Goal: Information Seeking & Learning: Learn about a topic

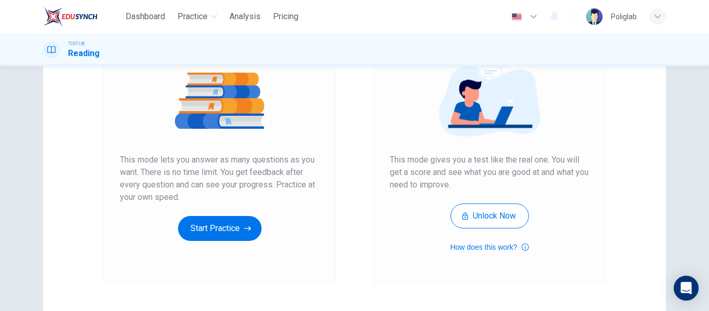
scroll to position [125, 0]
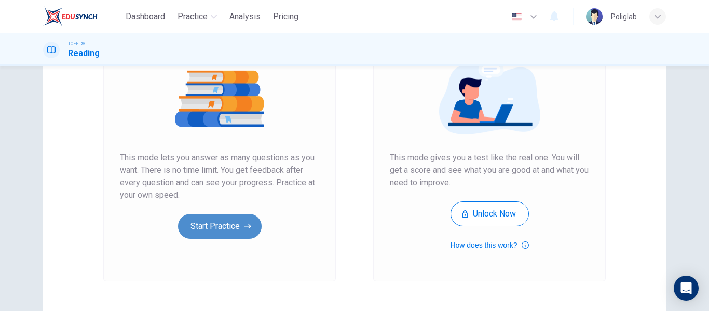
click at [213, 220] on button "Start Practice" at bounding box center [220, 226] width 84 height 25
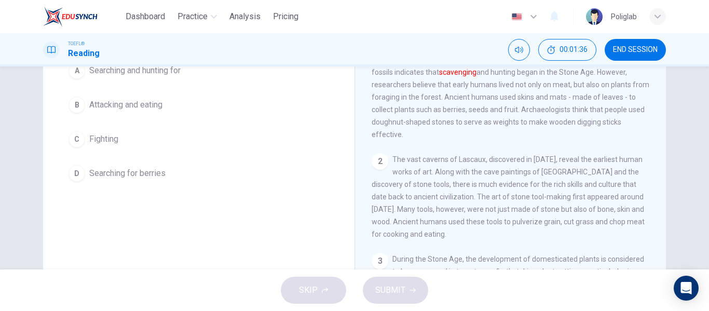
scroll to position [103, 0]
drag, startPoint x: 658, startPoint y: 112, endPoint x: 649, endPoint y: 190, distance: 78.9
click at [649, 190] on div "1 The Stone Age consists of seven subdivisions, including the Paleolithic Age (…" at bounding box center [518, 179] width 292 height 298
drag, startPoint x: 663, startPoint y: 151, endPoint x: 661, endPoint y: 189, distance: 38.5
click at [661, 189] on div "The Stone Age [DEMOGRAPHIC_DATA] The Stone Age consists of seven subdivisions, …" at bounding box center [510, 164] width 311 height 361
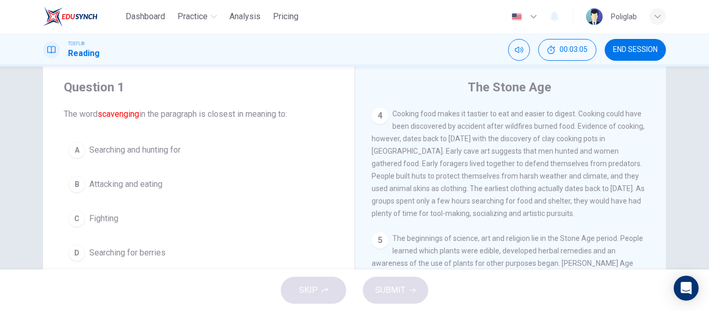
scroll to position [23, 0]
click at [401, 138] on div "4 Cooking food makes it tastier to eat and easier to digest. Cooking could have…" at bounding box center [511, 165] width 278 height 112
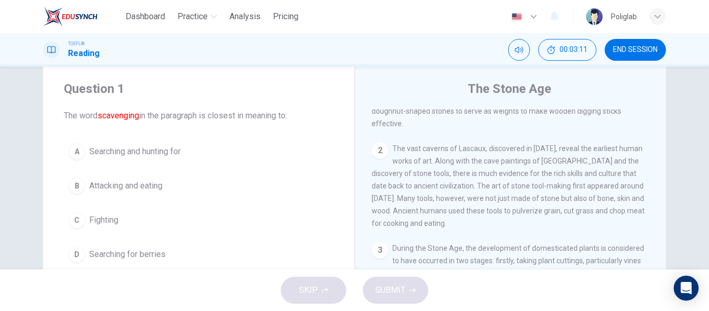
scroll to position [0, 0]
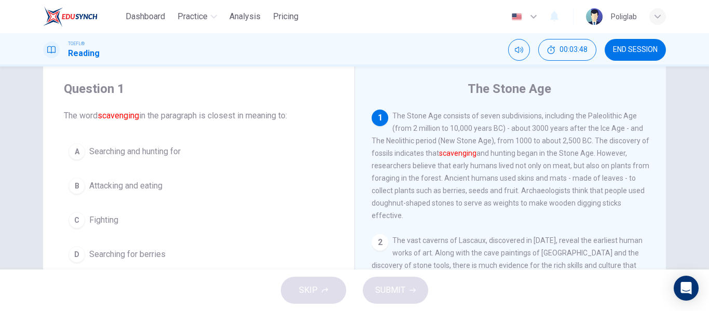
click at [155, 215] on button "C Fighting" at bounding box center [199, 220] width 270 height 26
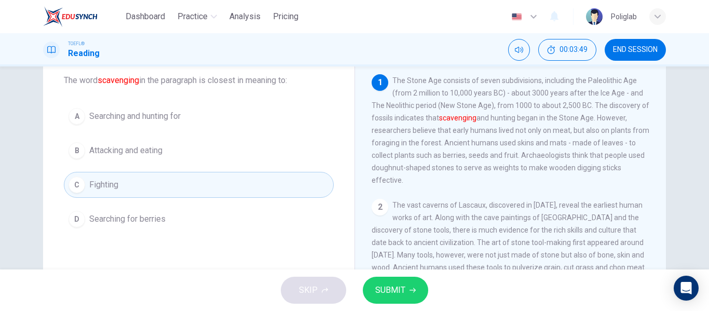
scroll to position [59, 0]
click at [398, 277] on button "SUBMIT" at bounding box center [395, 290] width 65 height 27
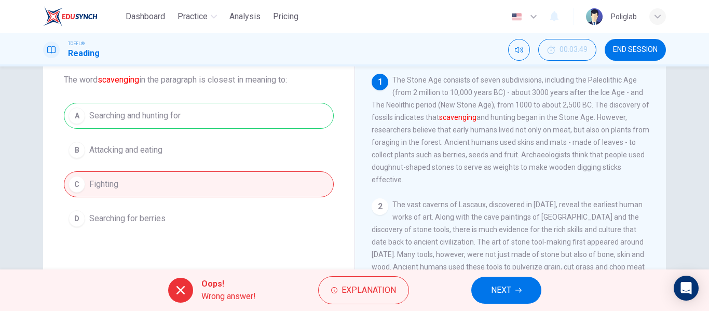
click at [498, 291] on span "NEXT" at bounding box center [501, 290] width 20 height 15
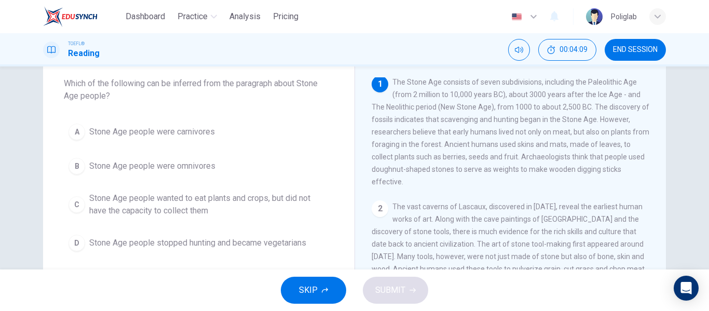
scroll to position [0, 0]
click at [240, 165] on button "B Stone Age people were omnivores" at bounding box center [199, 166] width 270 height 26
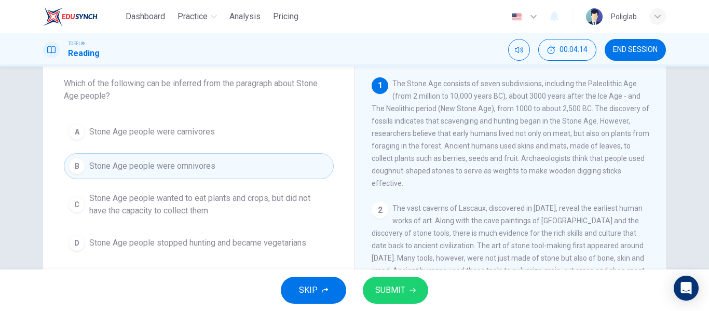
click at [396, 292] on span "SUBMIT" at bounding box center [390, 290] width 30 height 15
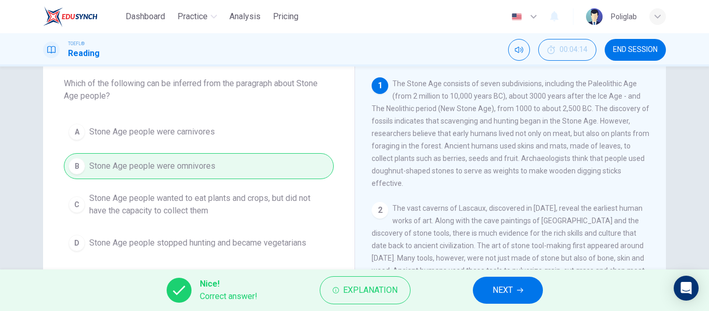
click at [493, 296] on span "NEXT" at bounding box center [503, 290] width 20 height 15
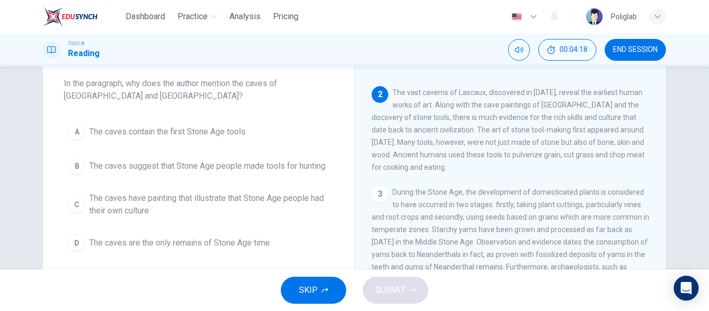
scroll to position [117, 0]
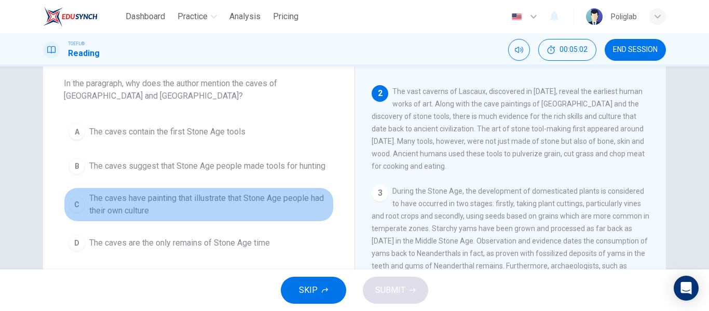
click at [214, 210] on span "The caves have painting that illustrate that Stone Age people had their own cul…" at bounding box center [209, 204] width 240 height 25
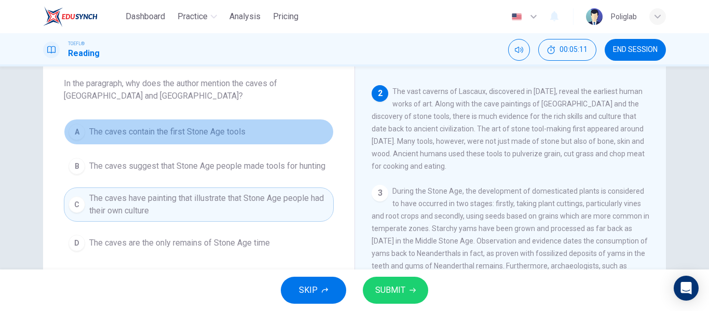
click at [264, 130] on button "A The caves contain the first Stone Age tools" at bounding box center [199, 132] width 270 height 26
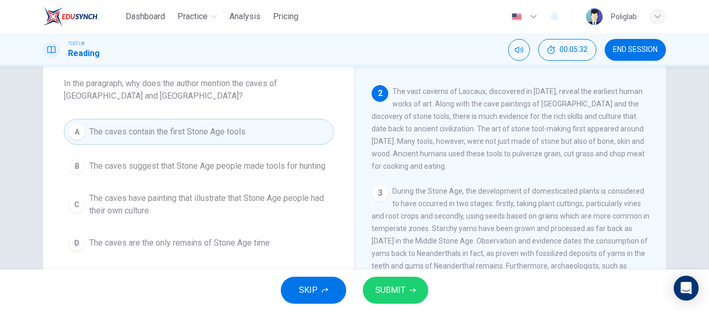
click at [240, 208] on span "The caves have painting that illustrate that Stone Age people had their own cul…" at bounding box center [209, 204] width 240 height 25
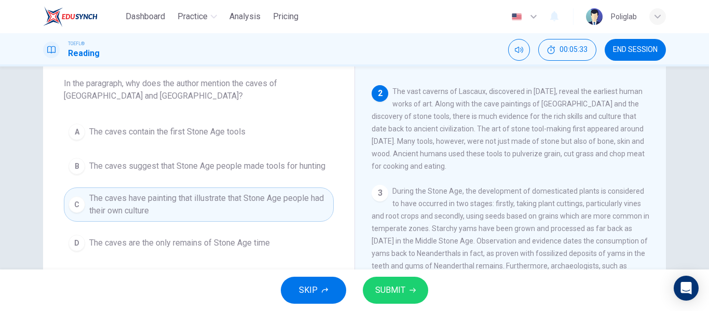
click at [385, 288] on span "SUBMIT" at bounding box center [390, 290] width 30 height 15
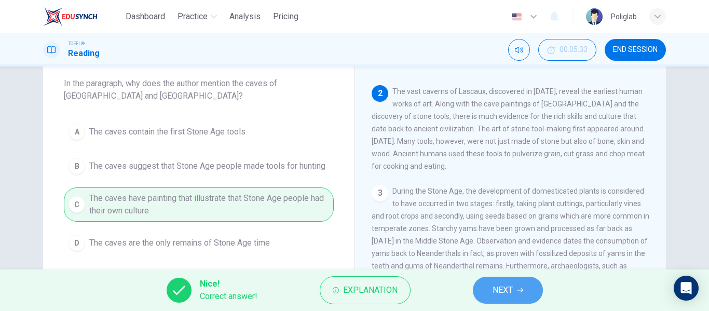
click at [497, 287] on span "NEXT" at bounding box center [503, 290] width 20 height 15
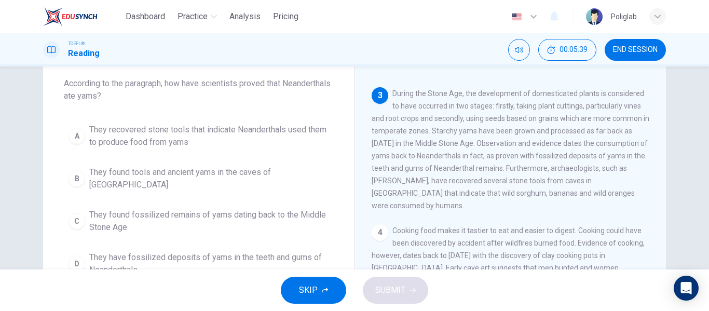
scroll to position [217, 0]
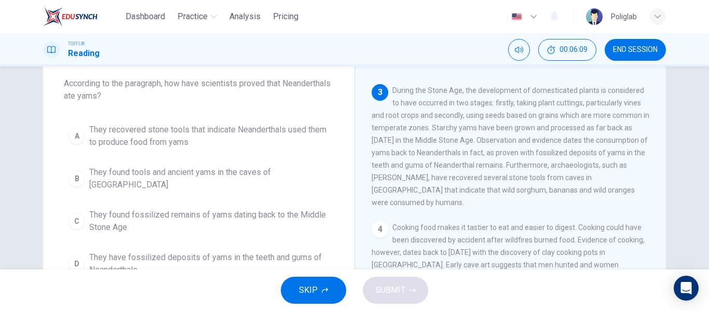
click at [189, 259] on span "They have fossilized deposits of yams in the teeth and gums of Neanderthals" at bounding box center [209, 263] width 240 height 25
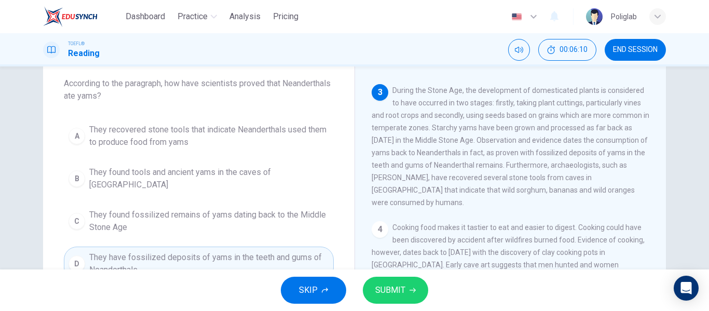
click at [400, 289] on span "SUBMIT" at bounding box center [390, 290] width 30 height 15
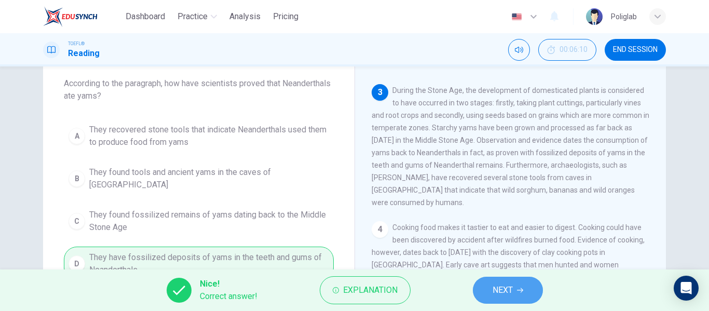
click at [496, 296] on span "NEXT" at bounding box center [503, 290] width 20 height 15
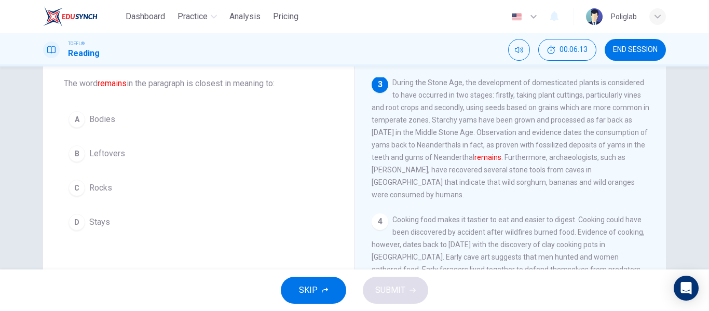
scroll to position [225, 0]
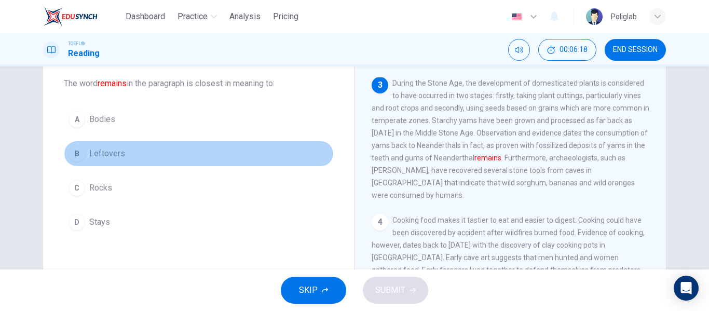
click at [146, 155] on button "B Leftovers" at bounding box center [199, 154] width 270 height 26
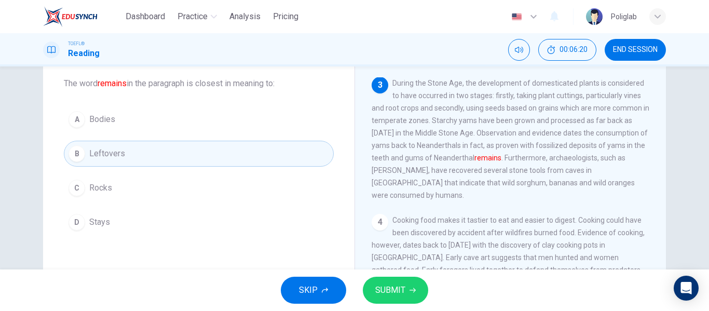
click at [404, 295] on span "SUBMIT" at bounding box center [390, 290] width 30 height 15
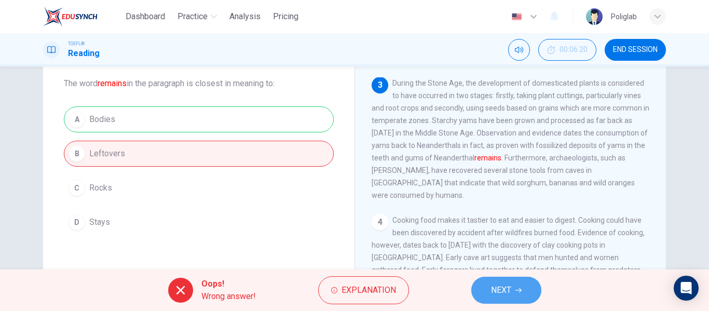
click at [508, 290] on span "NEXT" at bounding box center [501, 290] width 20 height 15
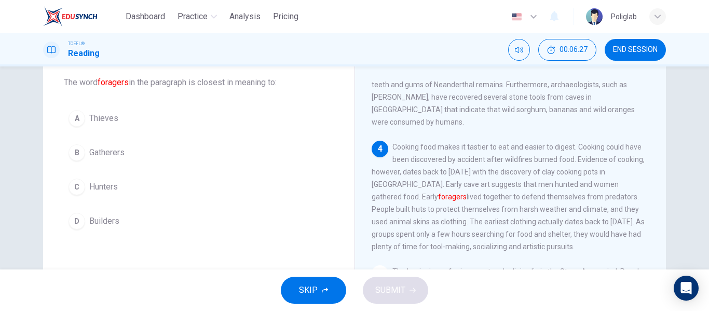
scroll to position [57, 0]
click at [153, 189] on button "C Hunters" at bounding box center [199, 187] width 270 height 26
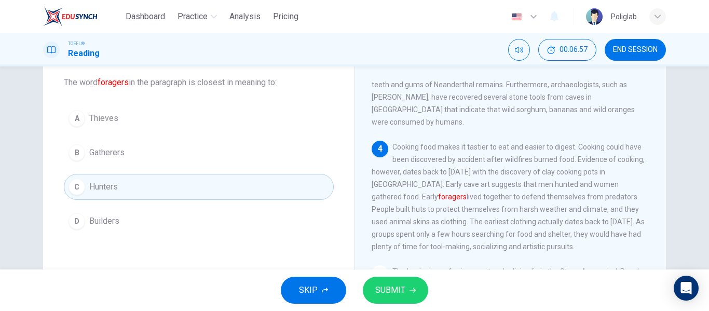
click at [383, 290] on span "SUBMIT" at bounding box center [390, 290] width 30 height 15
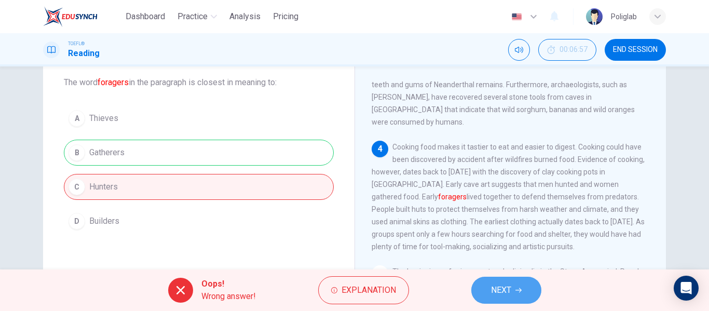
click at [497, 286] on span "NEXT" at bounding box center [501, 290] width 20 height 15
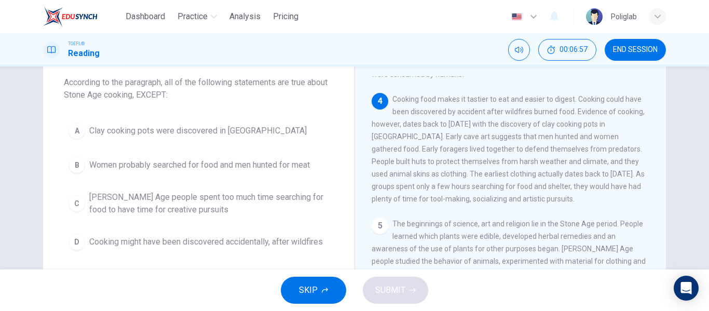
scroll to position [373, 0]
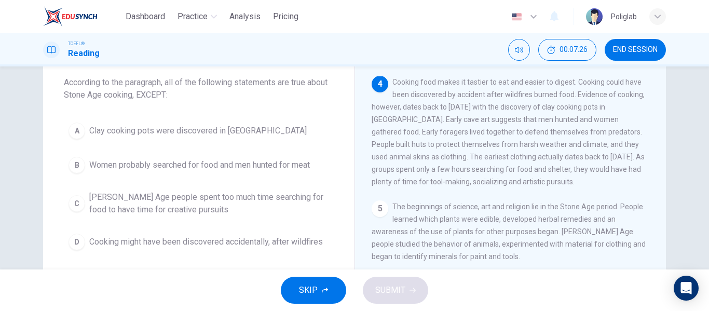
click at [256, 209] on span "[PERSON_NAME] Age people spent too much time searching for food to have time fo…" at bounding box center [209, 203] width 240 height 25
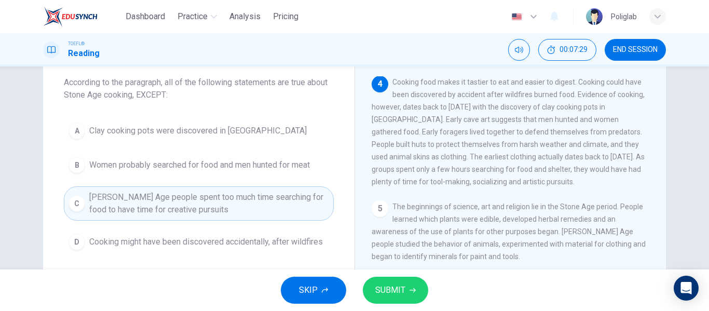
click at [402, 295] on span "SUBMIT" at bounding box center [390, 290] width 30 height 15
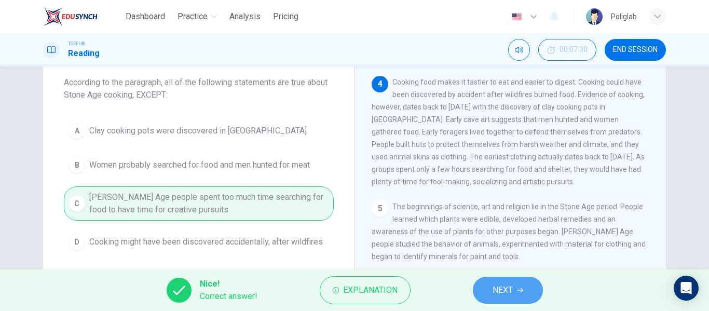
click at [511, 295] on span "NEXT" at bounding box center [503, 290] width 20 height 15
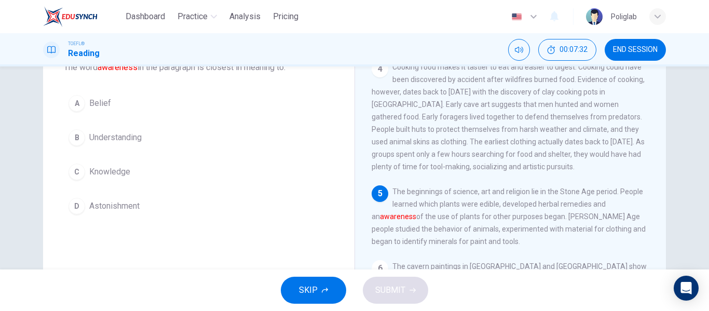
scroll to position [75, 0]
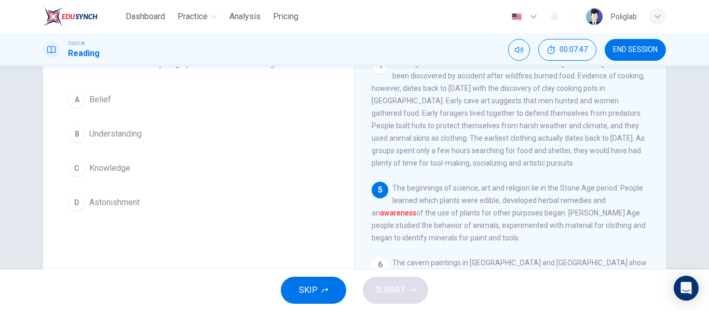
click at [153, 167] on button "C Knowledge" at bounding box center [199, 168] width 270 height 26
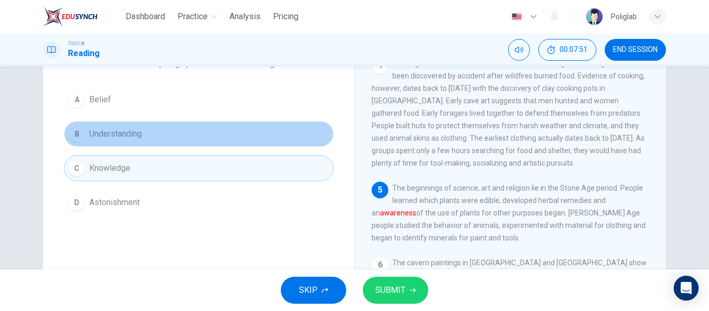
click at [164, 132] on button "B Understanding" at bounding box center [199, 134] width 270 height 26
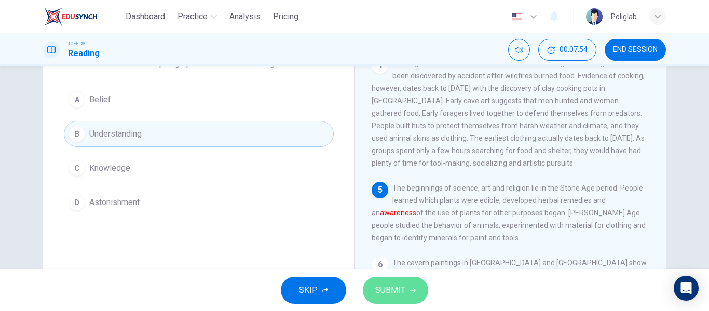
click at [389, 294] on span "SUBMIT" at bounding box center [390, 290] width 30 height 15
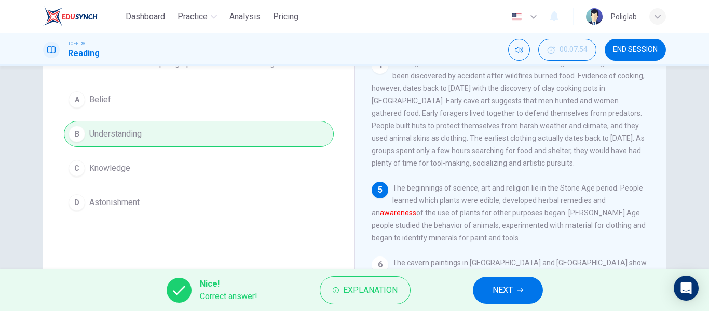
click at [508, 287] on span "NEXT" at bounding box center [503, 290] width 20 height 15
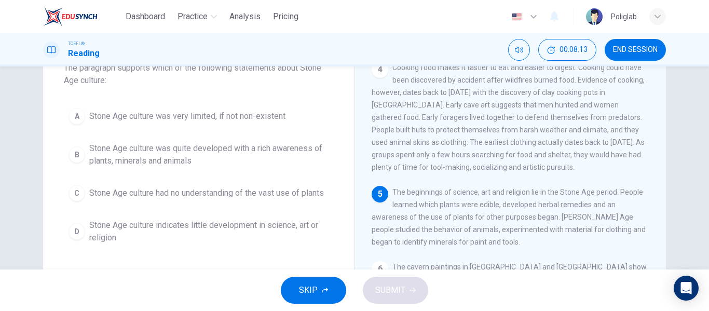
scroll to position [72, 0]
click at [278, 155] on span "Stone Age culture was quite developed with a rich awareness of plants, minerals…" at bounding box center [209, 154] width 240 height 25
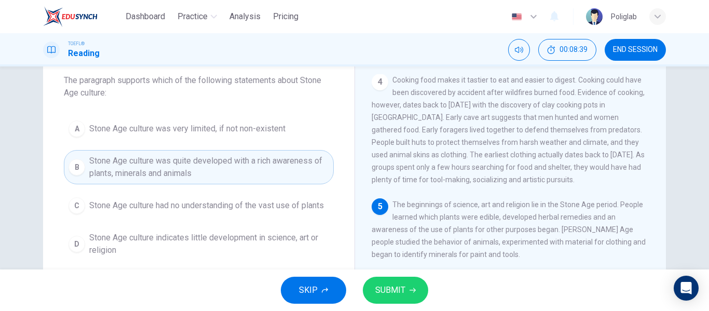
scroll to position [59, 0]
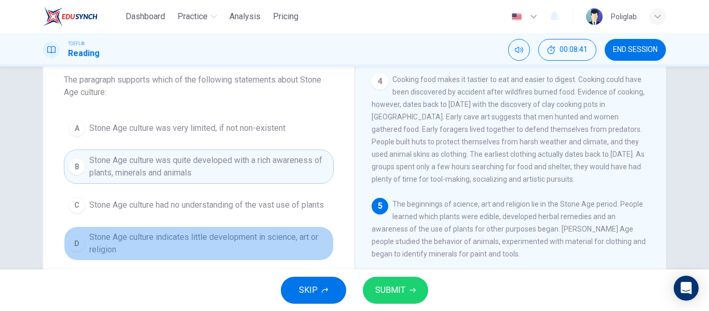
click at [233, 248] on span "Stone Age culture indicates little development in science, art or religion" at bounding box center [209, 243] width 240 height 25
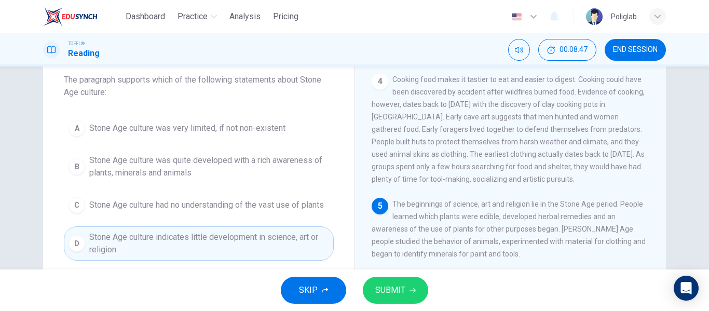
click at [437, 299] on div "SKIP SUBMIT" at bounding box center [354, 290] width 709 height 42
click at [394, 290] on span "SUBMIT" at bounding box center [390, 290] width 30 height 15
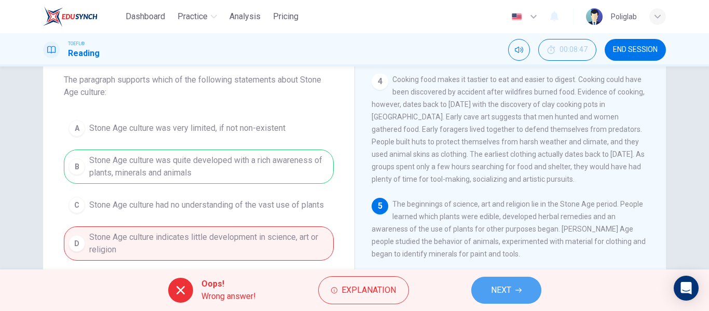
click at [484, 289] on button "NEXT" at bounding box center [506, 290] width 70 height 27
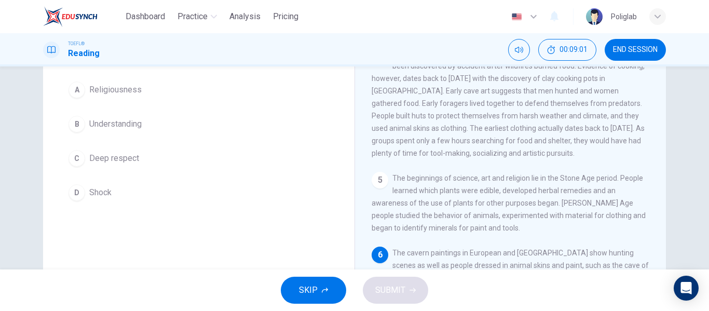
scroll to position [85, 0]
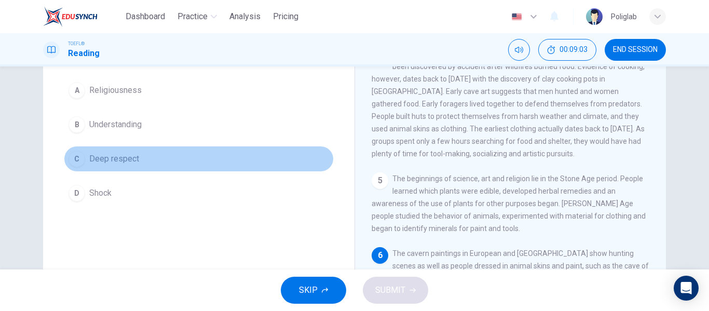
click at [155, 152] on button "C Deep respect" at bounding box center [199, 159] width 270 height 26
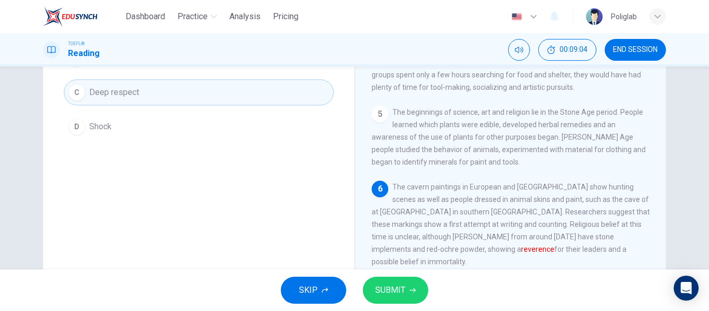
scroll to position [152, 0]
click at [374, 297] on button "SUBMIT" at bounding box center [395, 290] width 65 height 27
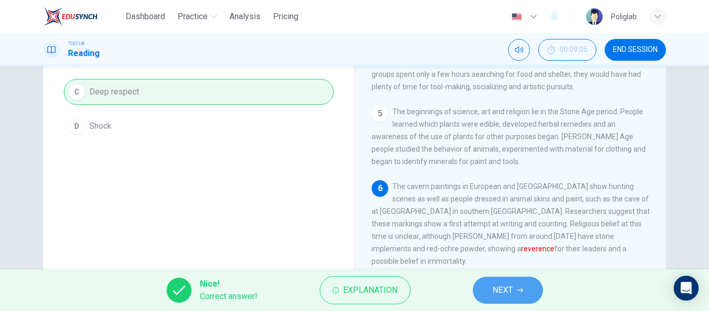
click at [508, 298] on button "NEXT" at bounding box center [508, 290] width 70 height 27
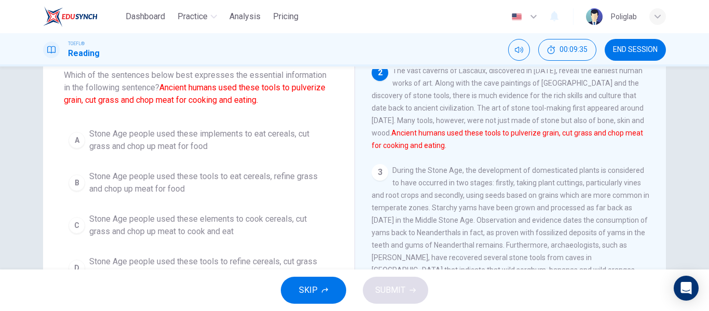
scroll to position [64, 0]
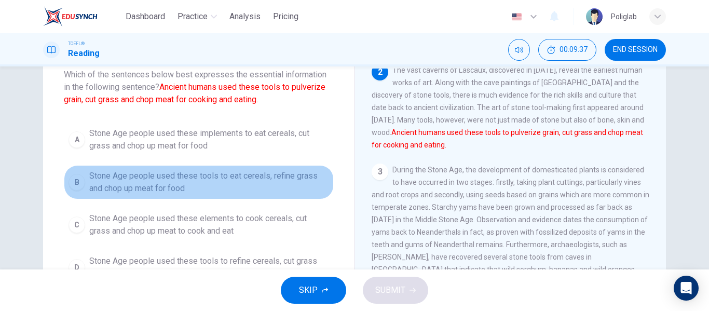
click at [226, 185] on span "Stone Age people used these tools to eat cereals, refine grass and chop up meat…" at bounding box center [209, 182] width 240 height 25
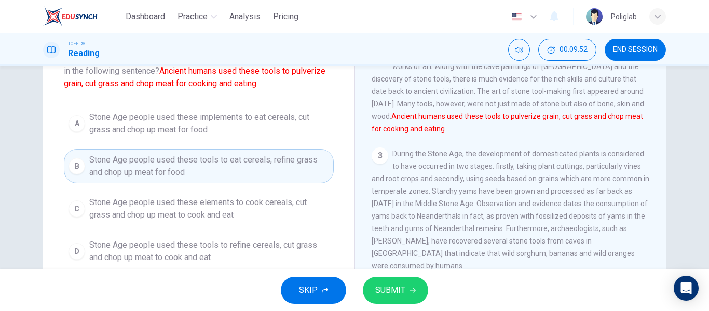
scroll to position [80, 0]
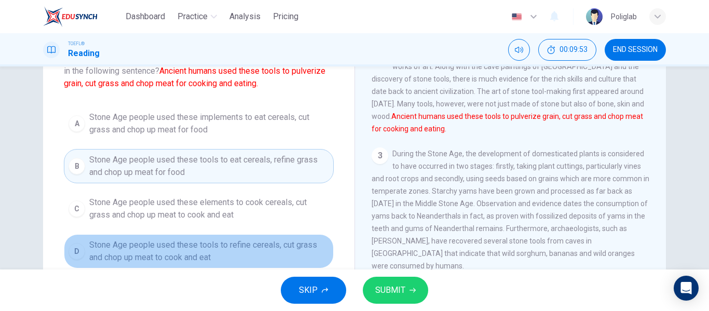
click at [259, 255] on span "Stone Age people used these tools to refine cereals, cut grass and chop up meat…" at bounding box center [209, 251] width 240 height 25
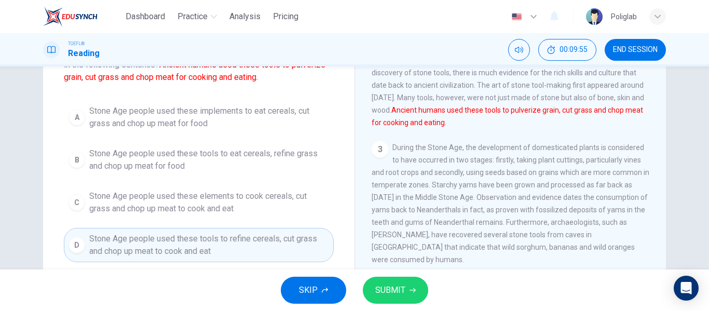
scroll to position [87, 0]
click at [394, 282] on button "SUBMIT" at bounding box center [395, 290] width 65 height 27
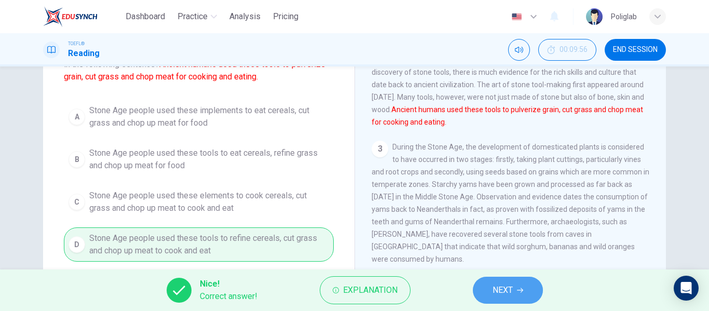
click at [485, 281] on button "NEXT" at bounding box center [508, 290] width 70 height 27
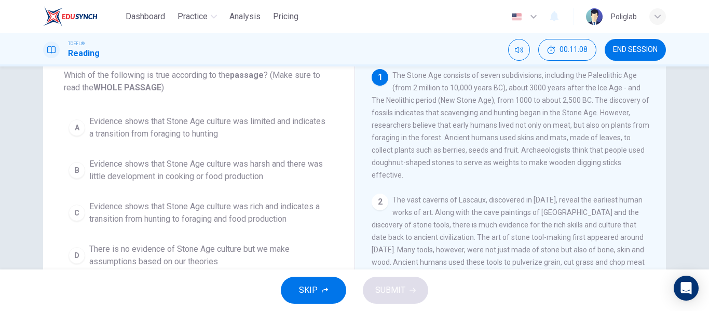
scroll to position [63, 0]
click at [289, 135] on span "Evidence shows that Stone Age culture was limited and indicates a transition fr…" at bounding box center [209, 128] width 240 height 25
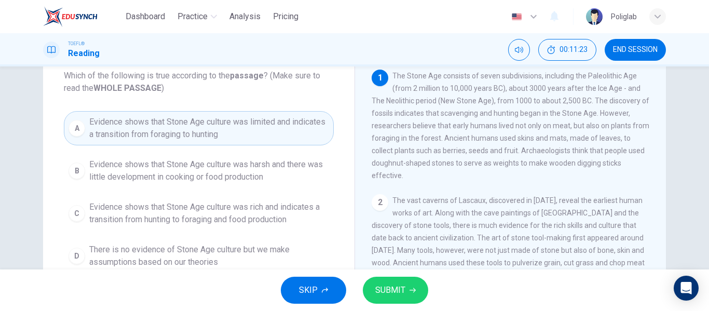
click at [408, 285] on button "SUBMIT" at bounding box center [395, 290] width 65 height 27
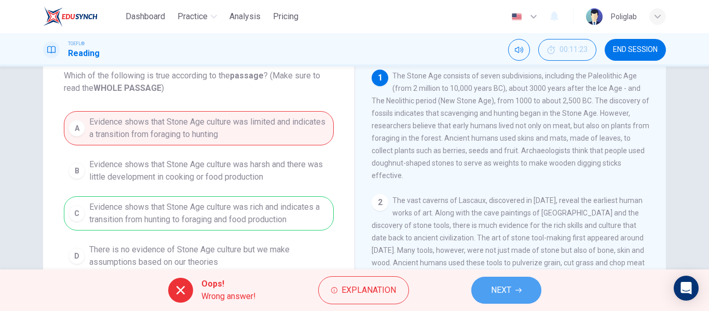
click at [498, 293] on span "NEXT" at bounding box center [501, 290] width 20 height 15
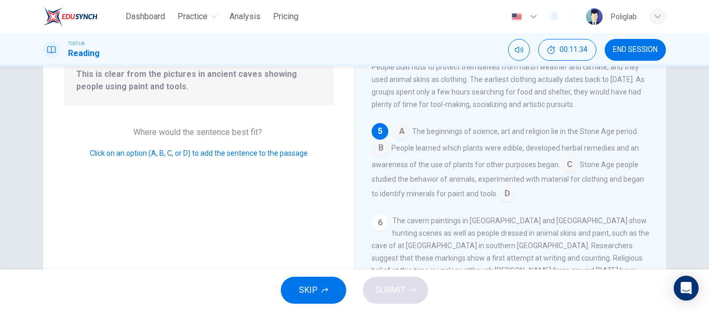
scroll to position [118, 0]
click at [499, 202] on input at bounding box center [507, 194] width 17 height 17
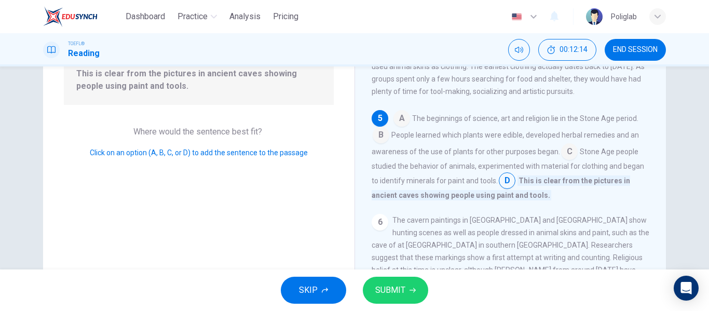
scroll to position [395, 0]
click at [395, 300] on button "SUBMIT" at bounding box center [395, 290] width 65 height 27
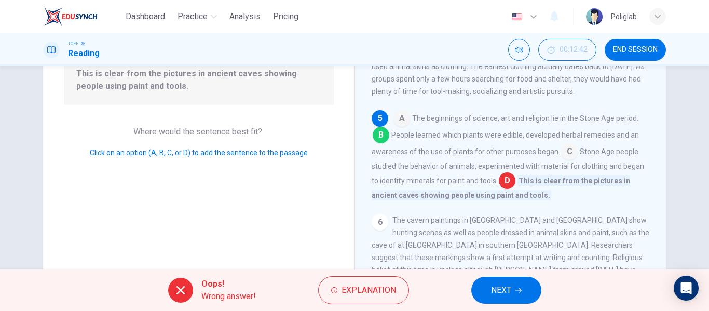
click at [503, 284] on span "NEXT" at bounding box center [501, 290] width 20 height 15
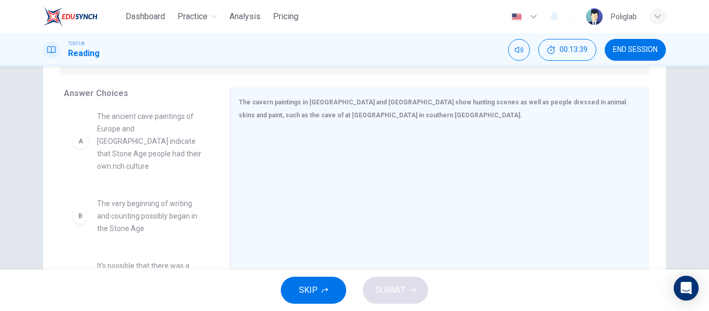
scroll to position [0, 0]
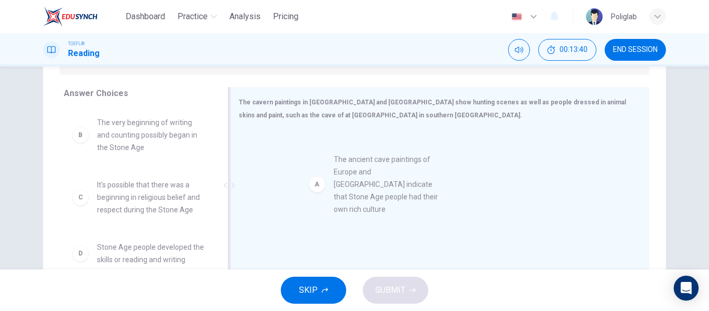
drag, startPoint x: 145, startPoint y: 138, endPoint x: 391, endPoint y: 174, distance: 248.8
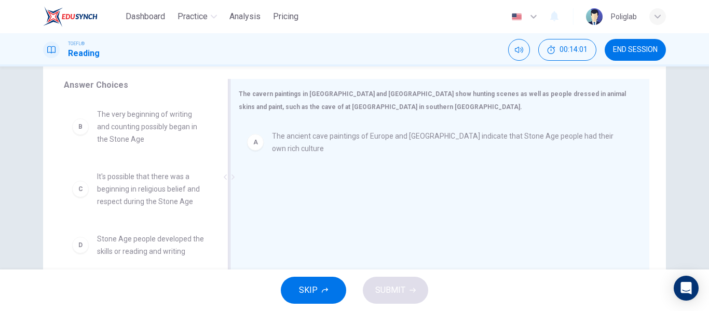
scroll to position [167, 0]
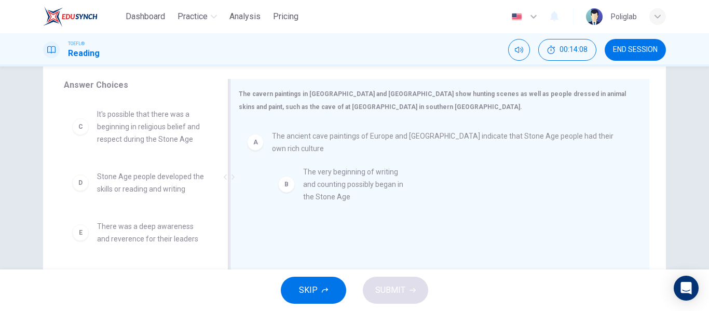
drag, startPoint x: 152, startPoint y: 138, endPoint x: 373, endPoint y: 200, distance: 229.7
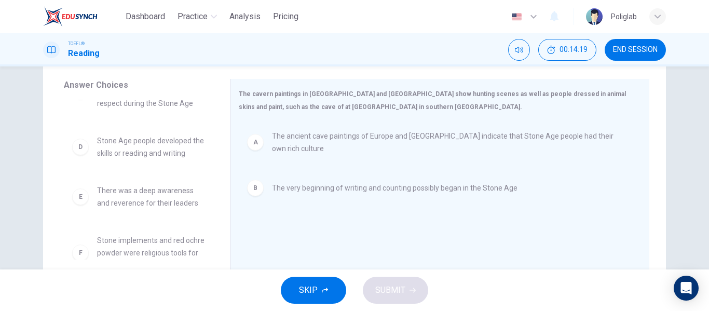
scroll to position [56, 0]
drag, startPoint x: 155, startPoint y: 133, endPoint x: 153, endPoint y: 153, distance: 20.4
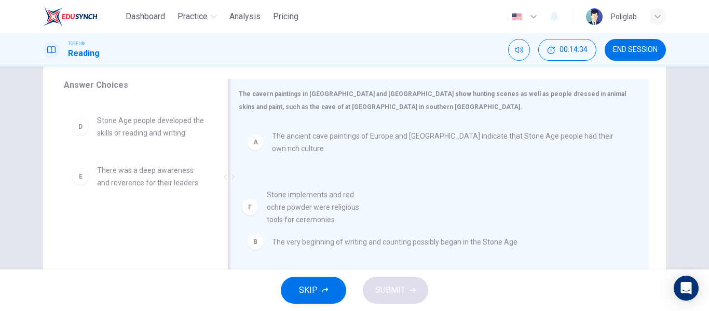
drag, startPoint x: 137, startPoint y: 233, endPoint x: 315, endPoint y: 207, distance: 179.8
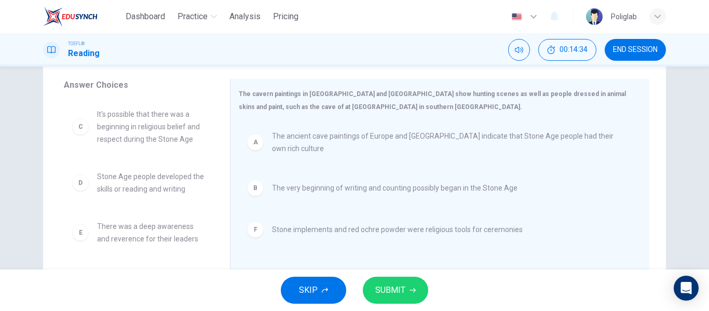
scroll to position [0, 0]
click at [378, 301] on button "SUBMIT" at bounding box center [395, 290] width 65 height 27
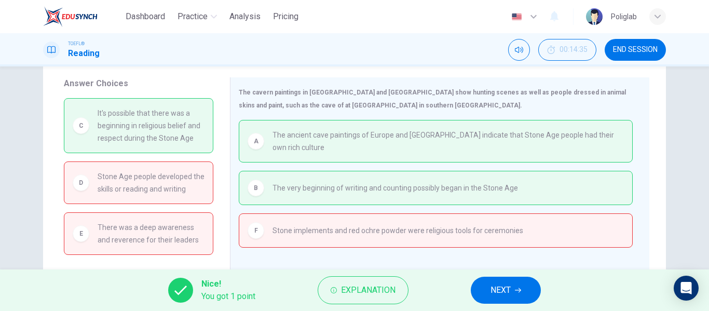
scroll to position [169, 0]
click at [499, 280] on button "NEXT" at bounding box center [506, 290] width 70 height 27
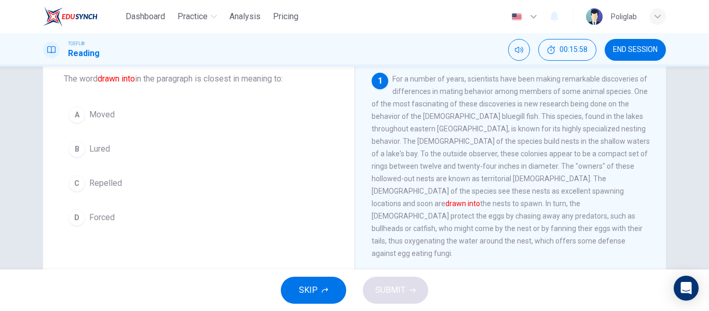
scroll to position [66, 0]
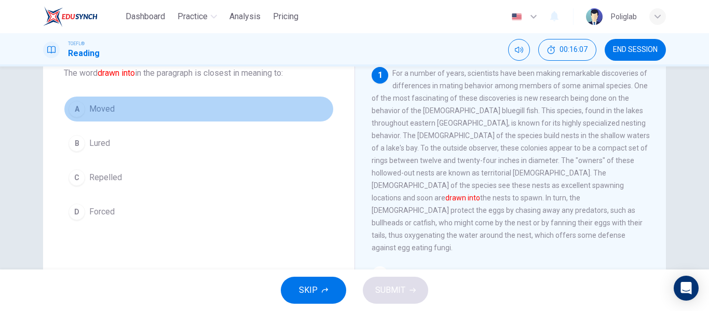
click at [137, 107] on button "A Moved" at bounding box center [199, 109] width 270 height 26
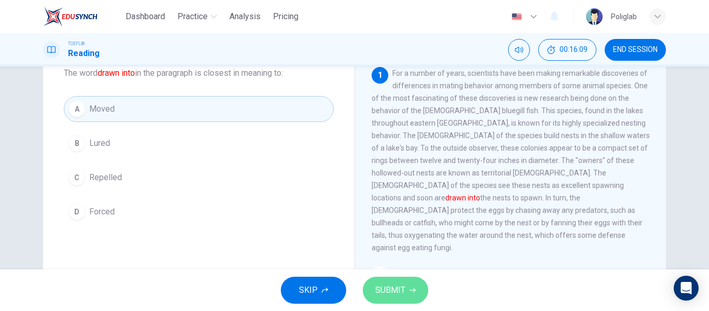
click at [389, 288] on span "SUBMIT" at bounding box center [390, 290] width 30 height 15
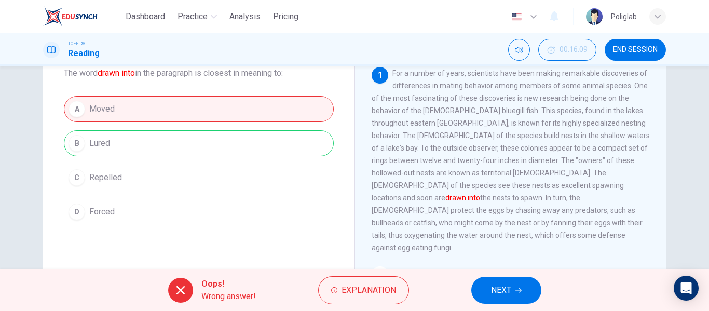
click at [505, 293] on span "NEXT" at bounding box center [501, 290] width 20 height 15
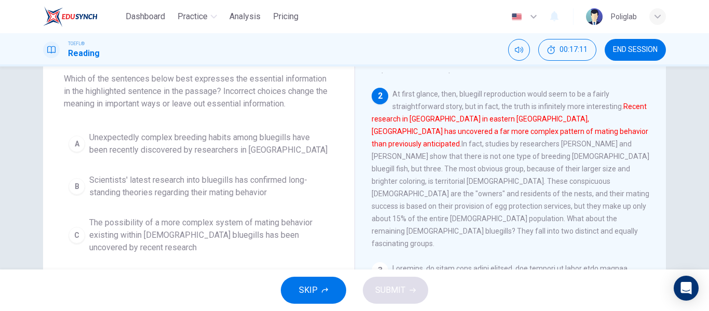
scroll to position [61, 0]
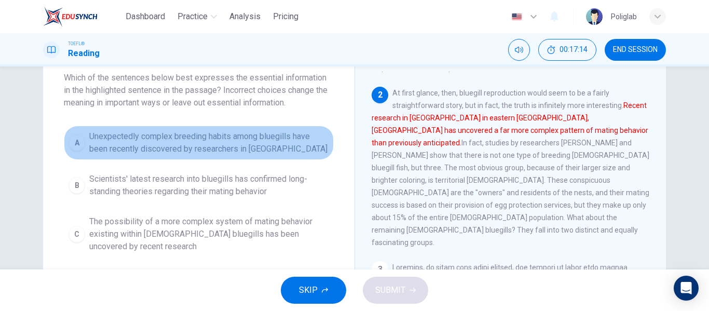
click at [157, 145] on span "Unexpectedly complex breeding habits among bluegills have been recently discove…" at bounding box center [209, 142] width 240 height 25
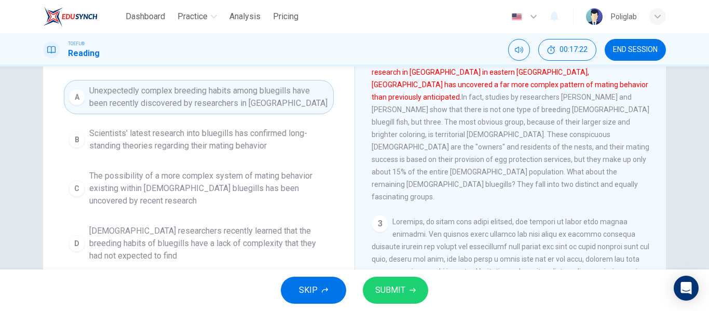
scroll to position [109, 0]
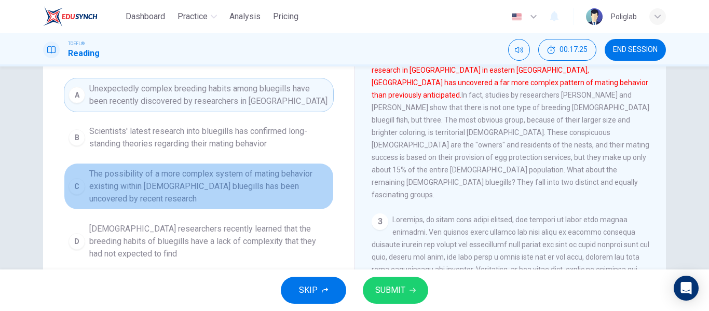
click at [199, 196] on span "The possibility of a more complex system of mating behavior existing within [DE…" at bounding box center [209, 186] width 240 height 37
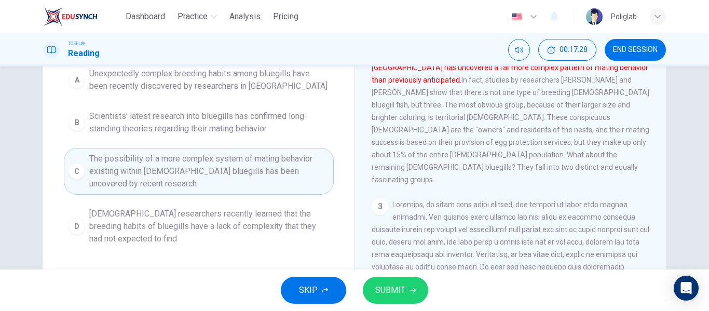
scroll to position [125, 0]
click at [269, 227] on span "[DEMOGRAPHIC_DATA] researchers recently learned that the breeding habits of blu…" at bounding box center [209, 225] width 240 height 37
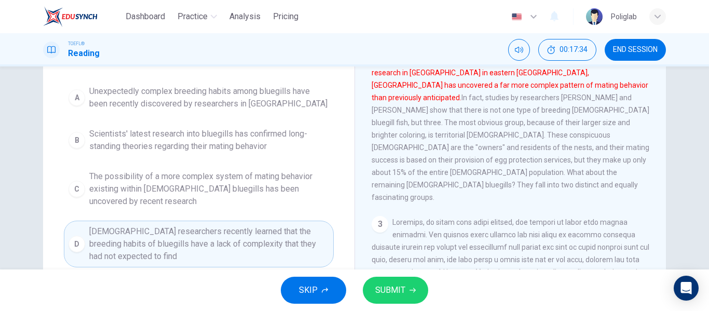
scroll to position [106, 0]
click at [388, 291] on span "SUBMIT" at bounding box center [390, 290] width 30 height 15
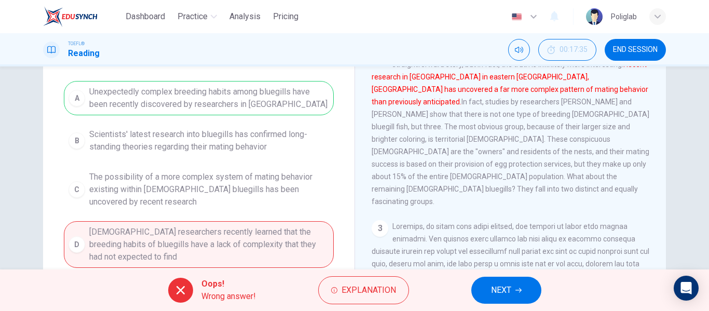
scroll to position [155, 0]
click at [527, 294] on button "NEXT" at bounding box center [506, 290] width 70 height 27
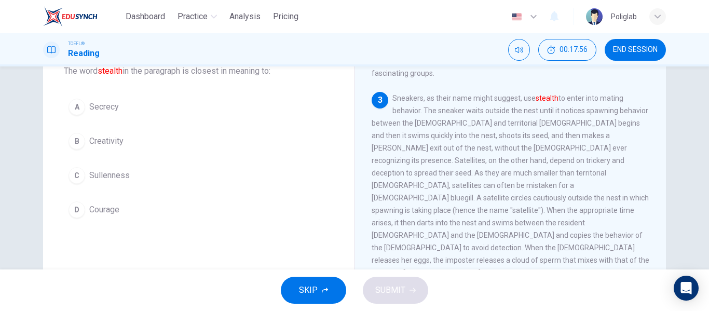
scroll to position [322, 0]
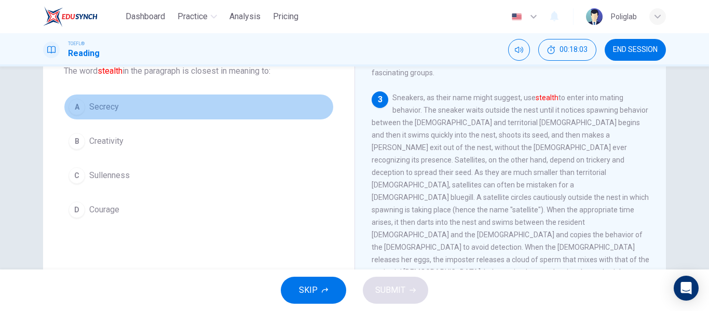
click at [126, 117] on button "A Secrecy" at bounding box center [199, 107] width 270 height 26
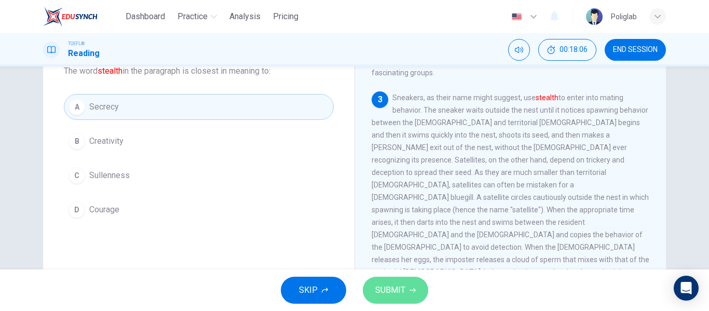
click at [399, 293] on span "SUBMIT" at bounding box center [390, 290] width 30 height 15
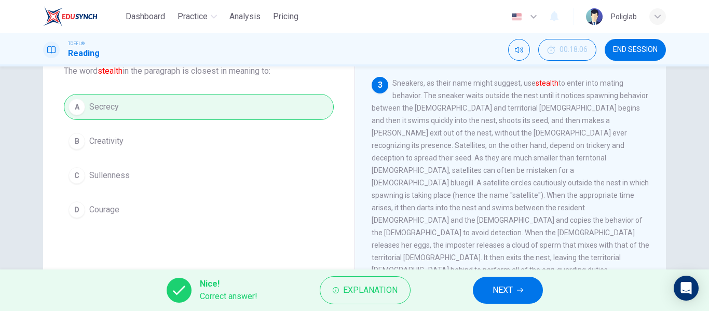
scroll to position [336, 0]
click at [512, 295] on span "NEXT" at bounding box center [503, 290] width 20 height 15
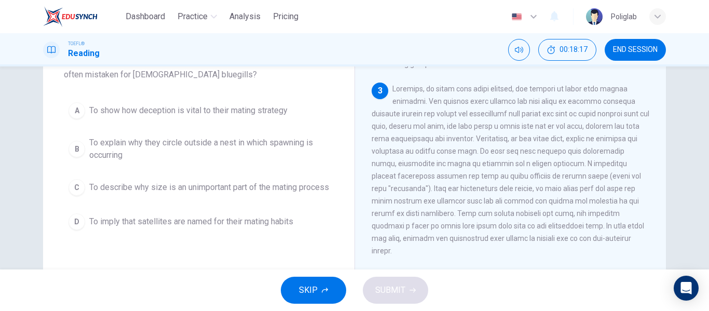
scroll to position [77, 0]
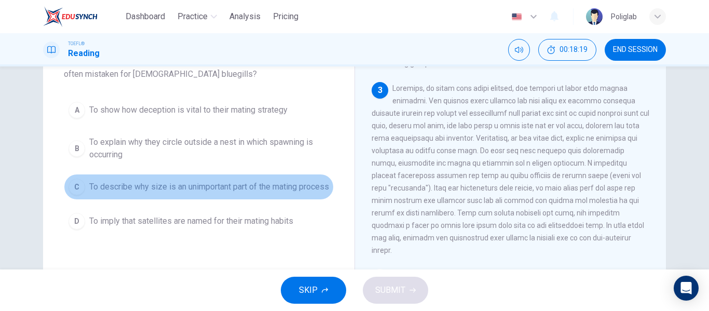
click at [251, 193] on span "To describe why size is an unimportant part of the mating process" at bounding box center [209, 187] width 240 height 12
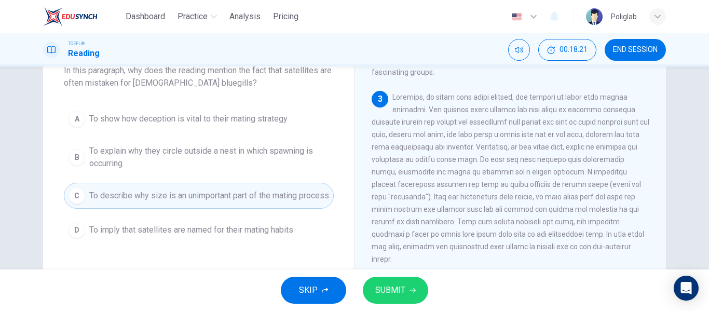
scroll to position [68, 0]
click at [397, 284] on span "SUBMIT" at bounding box center [390, 290] width 30 height 15
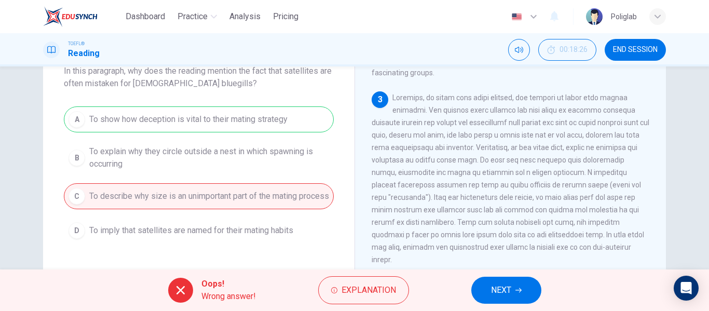
click at [500, 285] on span "NEXT" at bounding box center [501, 290] width 20 height 15
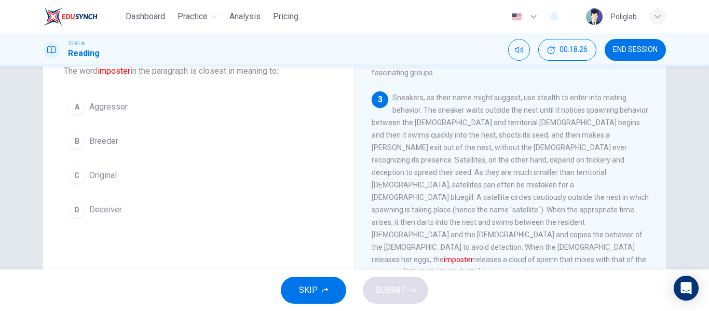
scroll to position [336, 0]
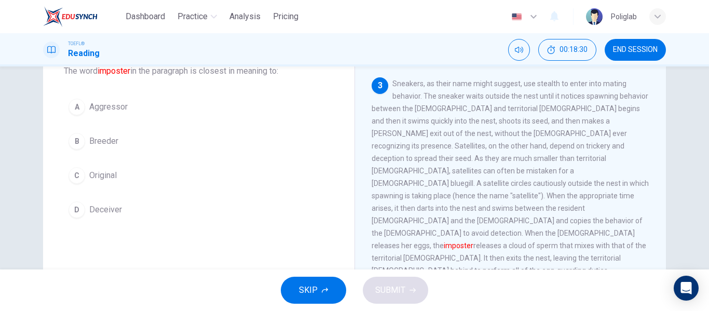
click at [149, 202] on button "D Deceiver" at bounding box center [199, 210] width 270 height 26
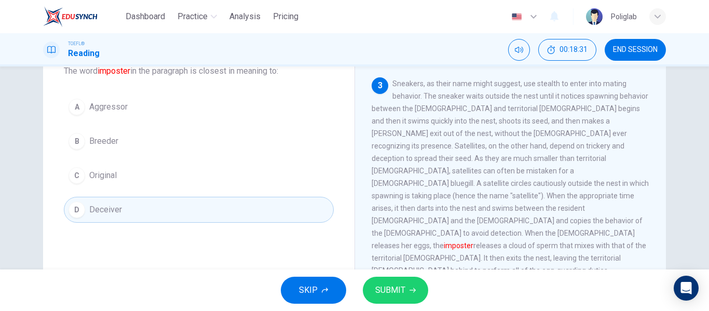
click at [152, 147] on button "B Breeder" at bounding box center [199, 141] width 270 height 26
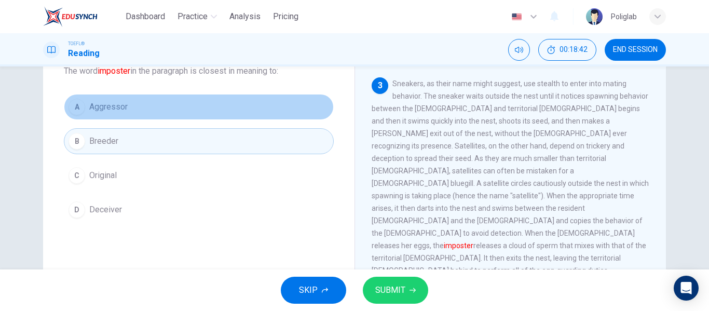
click at [194, 104] on button "A Aggressor" at bounding box center [199, 107] width 270 height 26
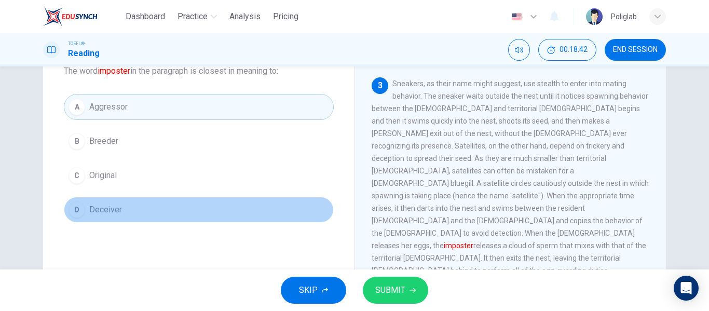
click at [146, 211] on button "D Deceiver" at bounding box center [199, 210] width 270 height 26
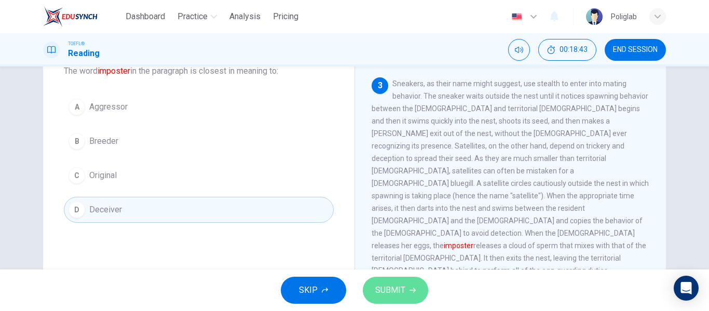
click at [401, 292] on span "SUBMIT" at bounding box center [390, 290] width 30 height 15
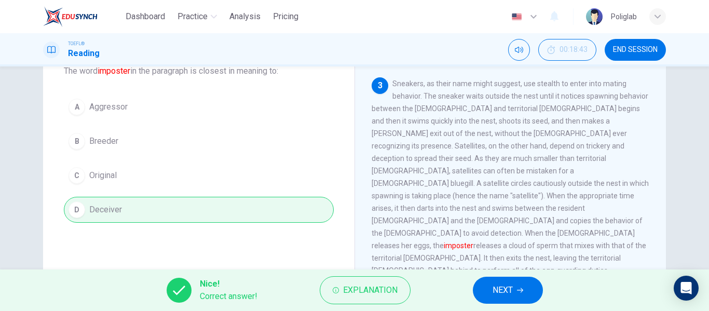
click at [510, 289] on span "NEXT" at bounding box center [503, 290] width 20 height 15
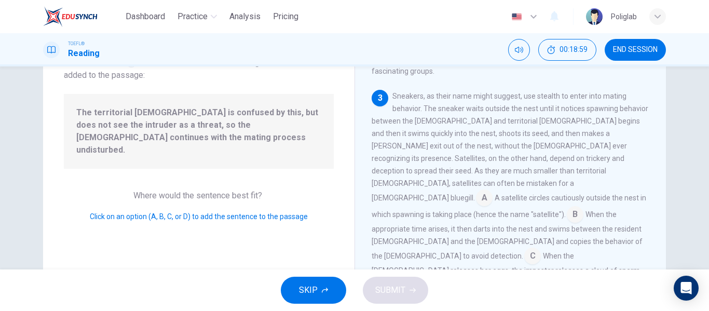
scroll to position [79, 0]
click at [567, 207] on input at bounding box center [575, 215] width 17 height 17
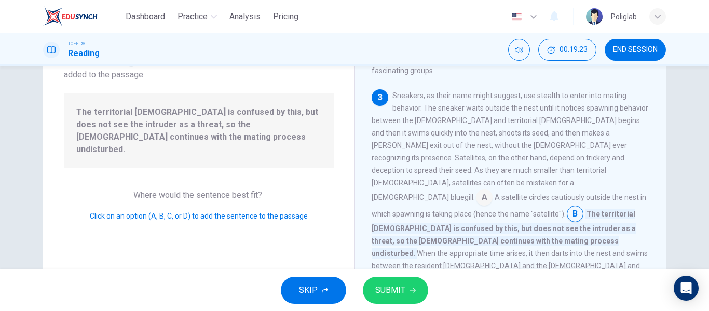
click at [399, 288] on span "SUBMIT" at bounding box center [390, 290] width 30 height 15
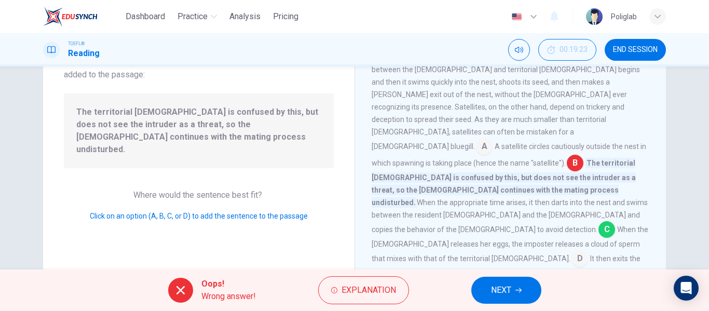
scroll to position [365, 0]
click at [509, 287] on span "NEXT" at bounding box center [501, 290] width 20 height 15
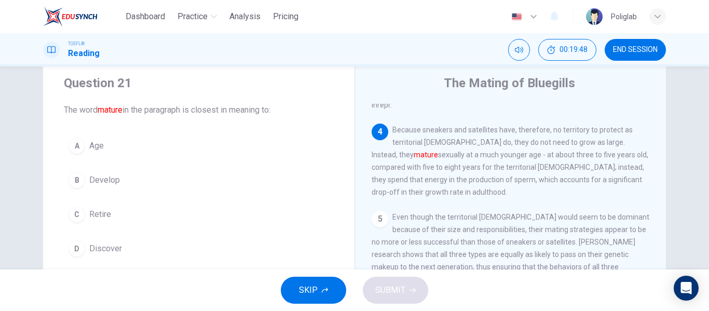
scroll to position [31, 0]
click at [162, 180] on button "B Develop" at bounding box center [199, 179] width 270 height 26
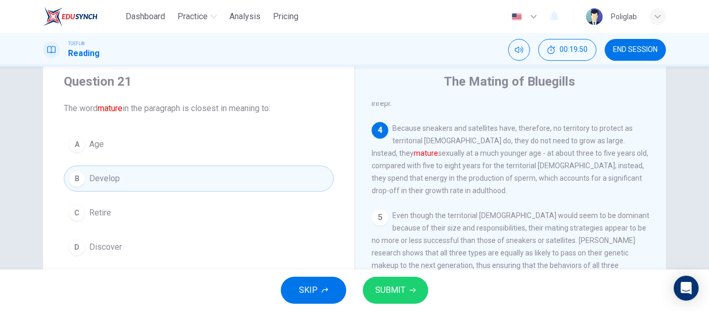
click at [392, 291] on span "SUBMIT" at bounding box center [390, 290] width 30 height 15
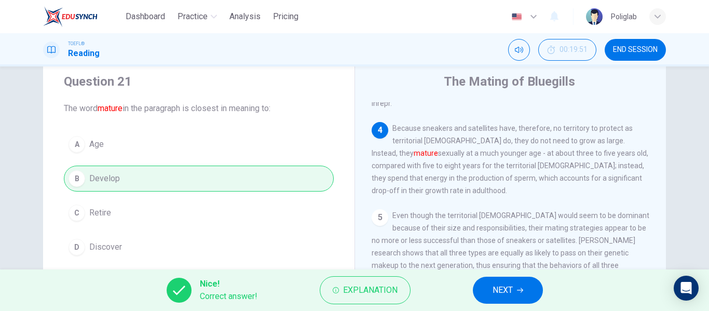
click at [497, 292] on span "NEXT" at bounding box center [503, 290] width 20 height 15
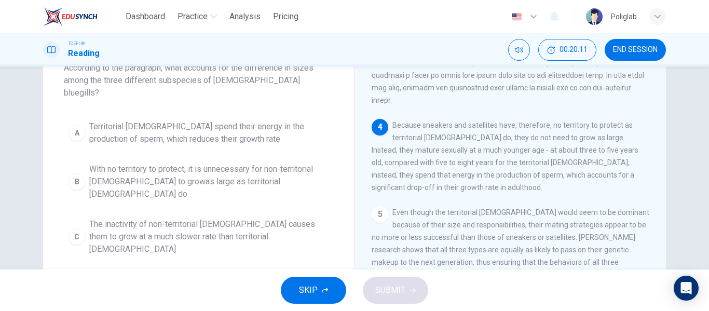
scroll to position [72, 0]
click at [281, 169] on span "With no territory to protect, it is unnecessary for non-territorial [DEMOGRAPHI…" at bounding box center [209, 180] width 240 height 37
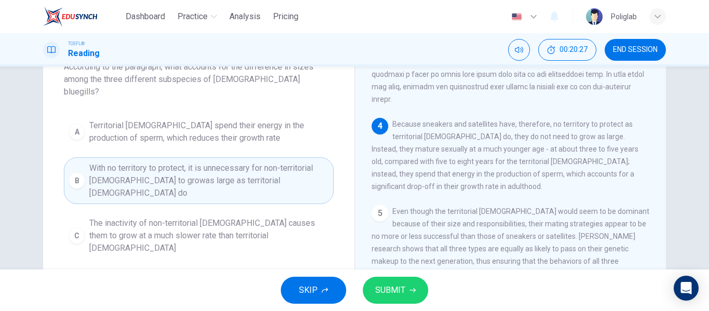
click at [387, 285] on span "SUBMIT" at bounding box center [390, 290] width 30 height 15
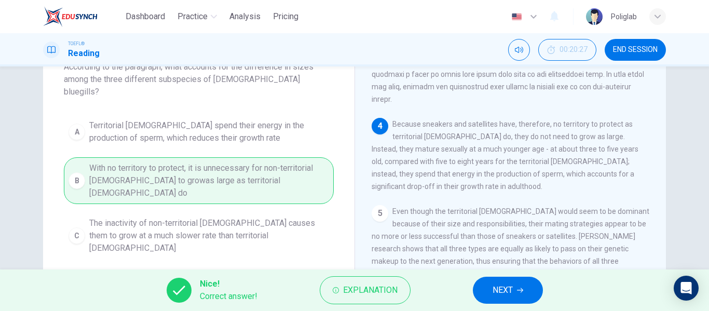
click at [514, 288] on button "NEXT" at bounding box center [508, 290] width 70 height 27
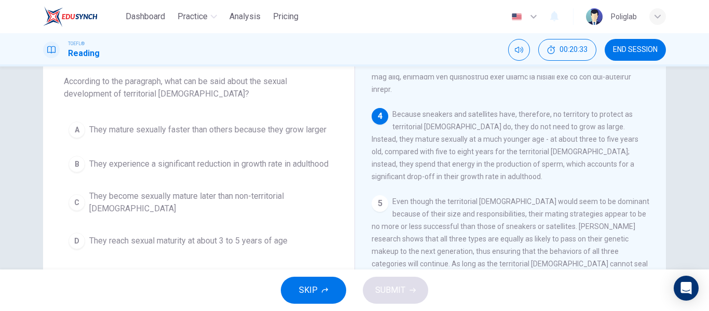
scroll to position [57, 0]
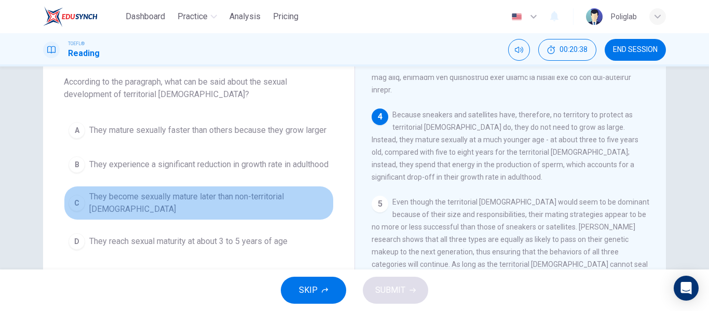
click at [232, 220] on button "C They become sexually mature later than non-territorial [DEMOGRAPHIC_DATA]" at bounding box center [199, 203] width 270 height 34
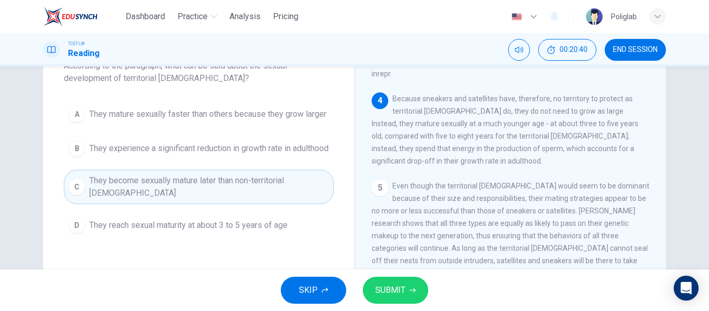
scroll to position [75, 0]
click at [393, 283] on span "SUBMIT" at bounding box center [390, 290] width 30 height 15
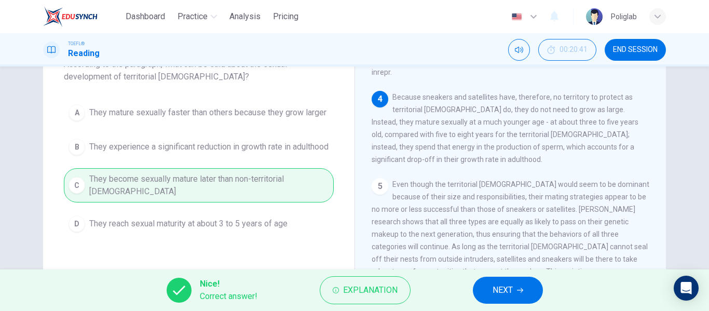
click at [498, 292] on span "NEXT" at bounding box center [503, 290] width 20 height 15
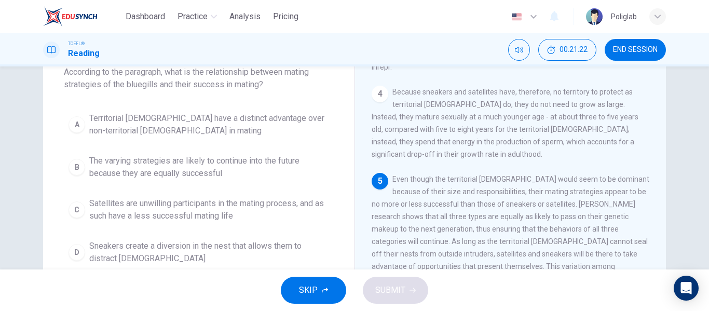
scroll to position [66, 0]
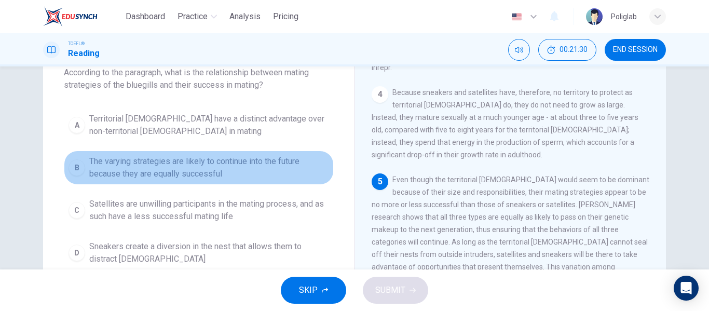
click at [275, 175] on span "The varying strategies are likely to continue into the future because they are …" at bounding box center [209, 167] width 240 height 25
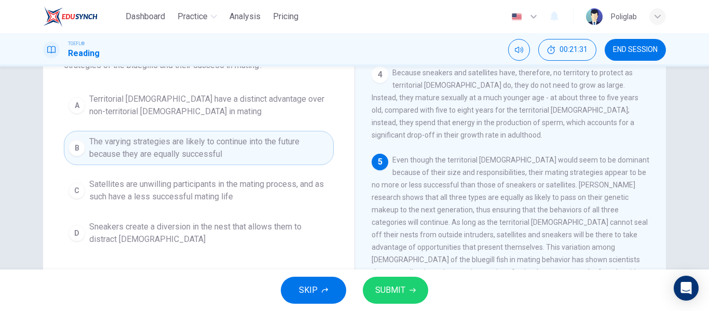
scroll to position [88, 0]
click at [396, 289] on span "SUBMIT" at bounding box center [390, 290] width 30 height 15
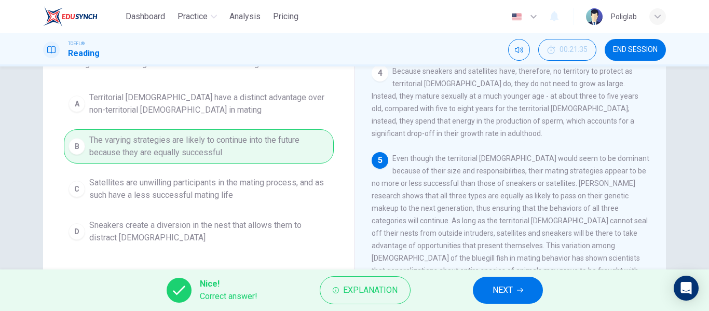
click at [513, 289] on button "NEXT" at bounding box center [508, 290] width 70 height 27
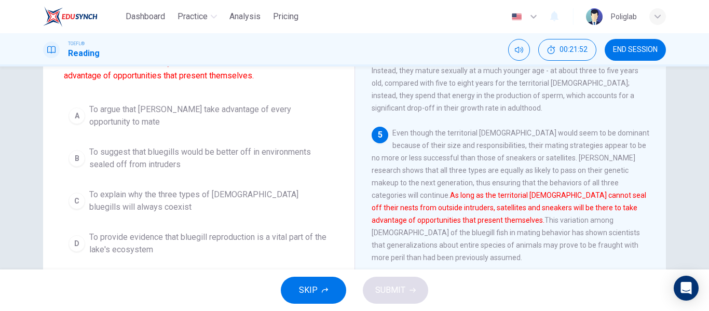
scroll to position [114, 0]
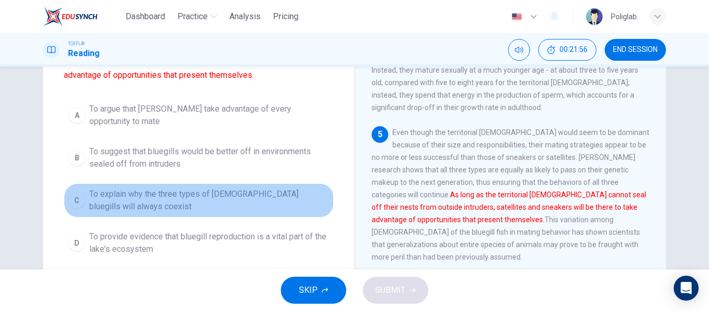
click at [249, 205] on span "To explain why the three types of [DEMOGRAPHIC_DATA] bluegills will always coex…" at bounding box center [209, 200] width 240 height 25
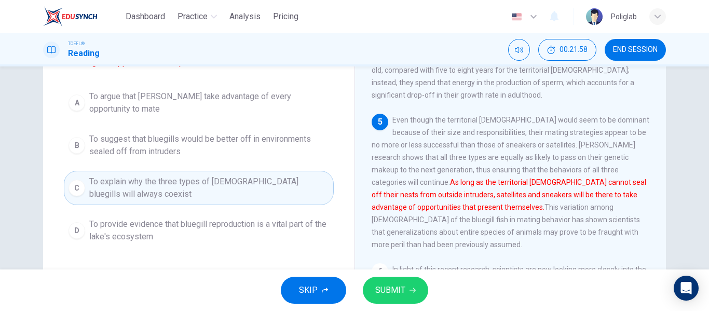
scroll to position [128, 0]
click at [395, 292] on span "SUBMIT" at bounding box center [390, 290] width 30 height 15
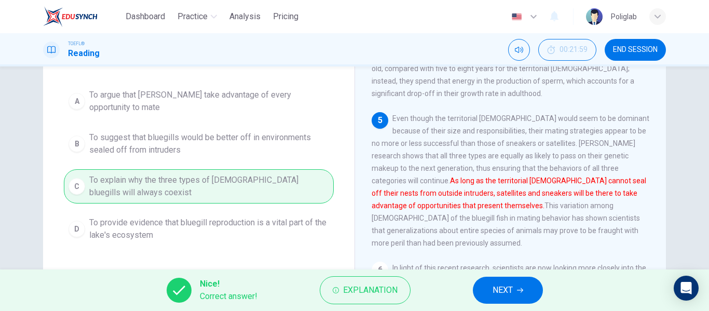
click at [494, 289] on span "NEXT" at bounding box center [503, 290] width 20 height 15
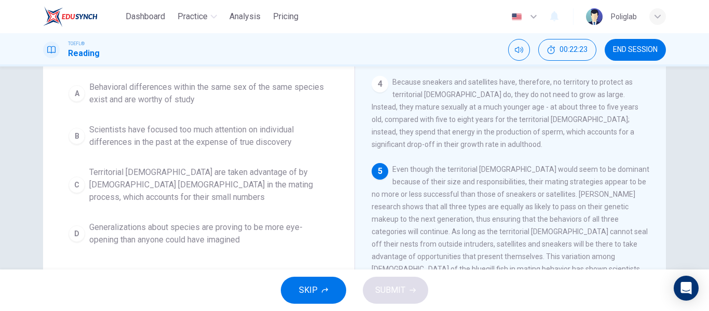
scroll to position [100, 0]
click at [261, 229] on span "Generalizations about species are proving to be more eye-opening than anyone co…" at bounding box center [209, 232] width 240 height 25
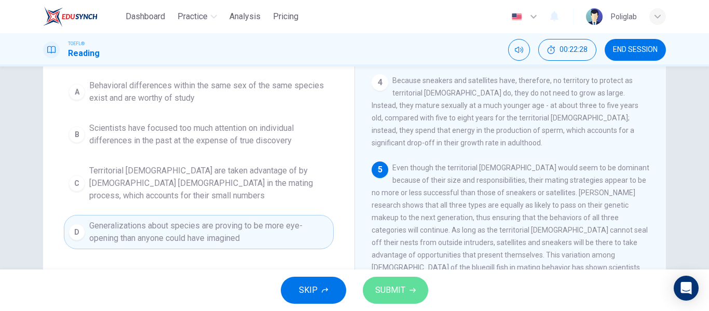
click at [398, 291] on span "SUBMIT" at bounding box center [390, 290] width 30 height 15
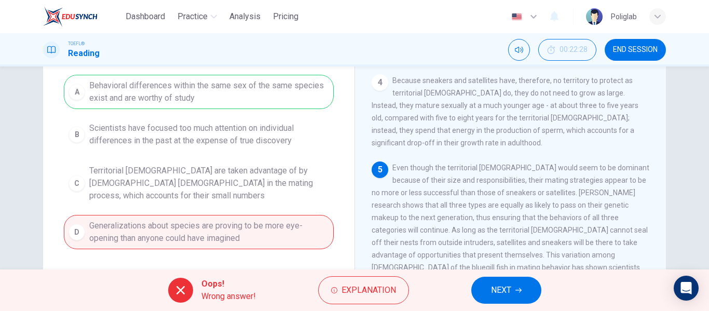
scroll to position [87, 0]
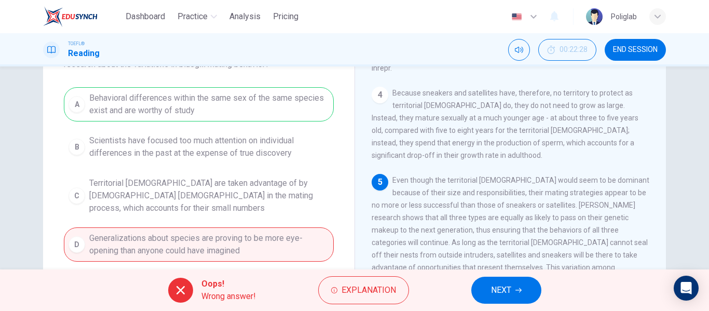
click at [488, 293] on button "NEXT" at bounding box center [506, 290] width 70 height 27
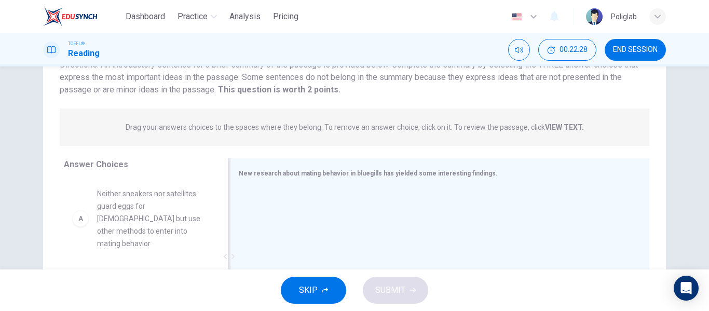
click at [375, 194] on div at bounding box center [436, 257] width 394 height 139
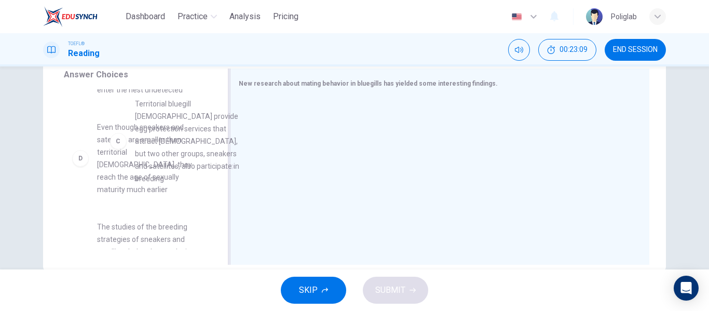
scroll to position [149, 0]
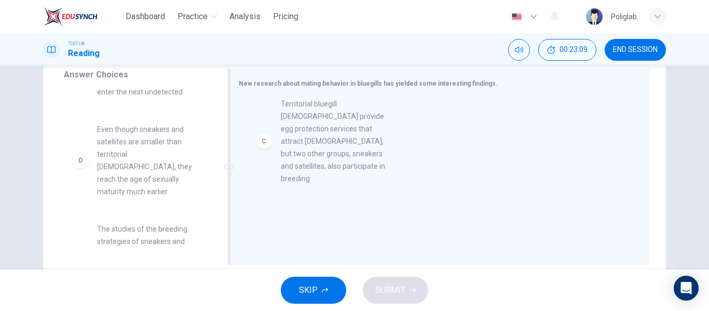
drag, startPoint x: 142, startPoint y: 148, endPoint x: 342, endPoint y: 132, distance: 200.5
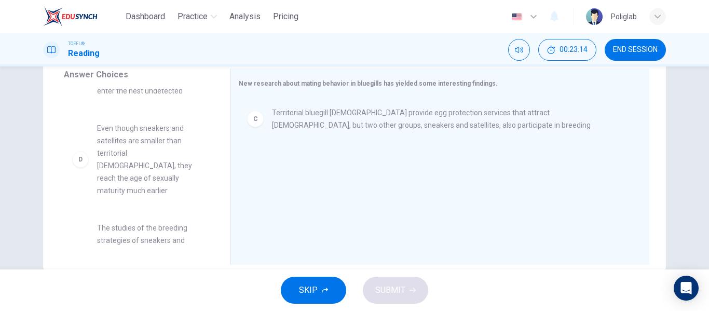
scroll to position [149, 0]
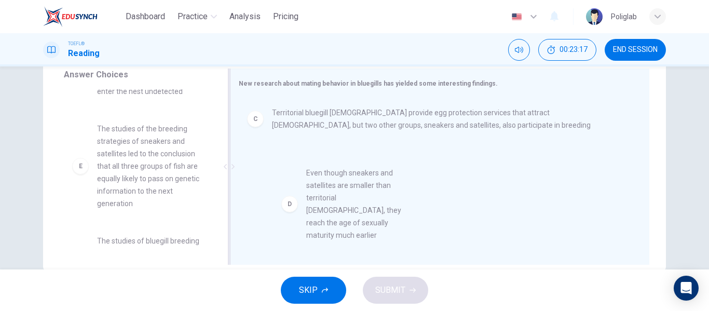
drag, startPoint x: 143, startPoint y: 137, endPoint x: 357, endPoint y: 195, distance: 221.8
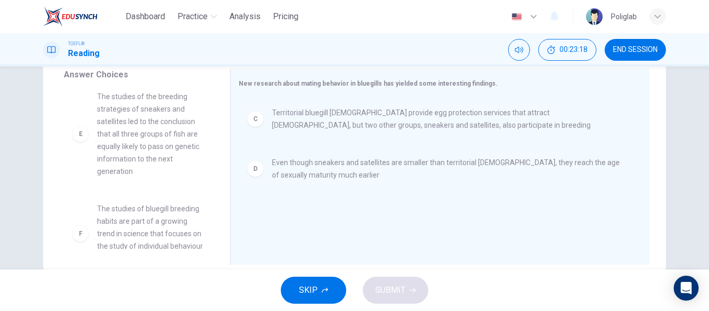
scroll to position [153, 0]
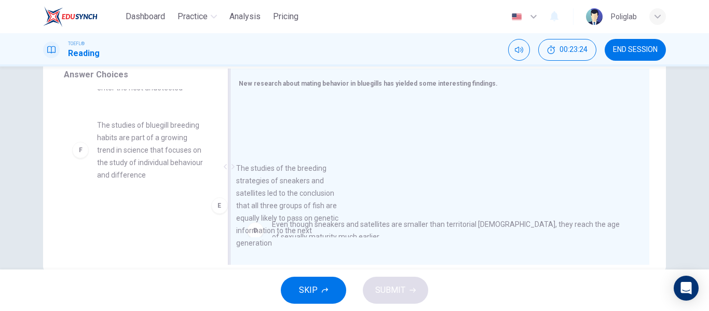
drag, startPoint x: 164, startPoint y: 158, endPoint x: 337, endPoint y: 231, distance: 188.0
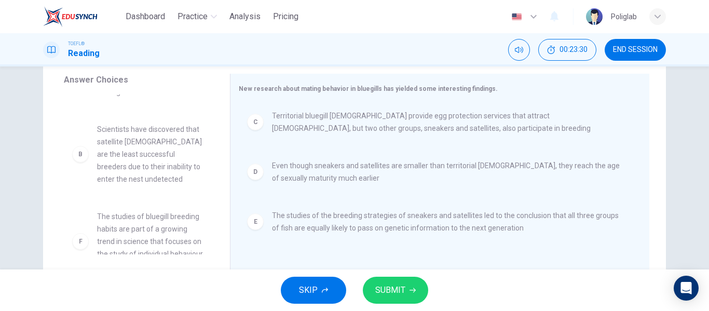
scroll to position [60, 0]
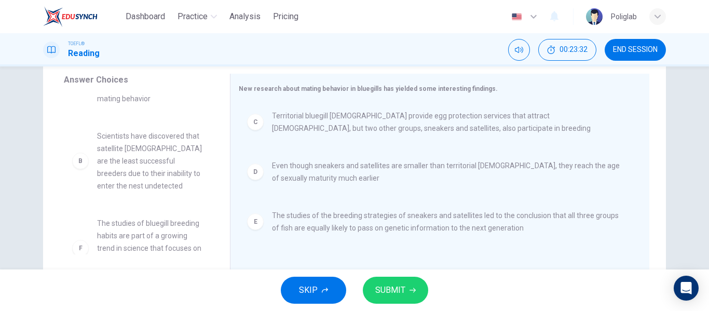
click at [405, 287] on button "SUBMIT" at bounding box center [395, 290] width 65 height 27
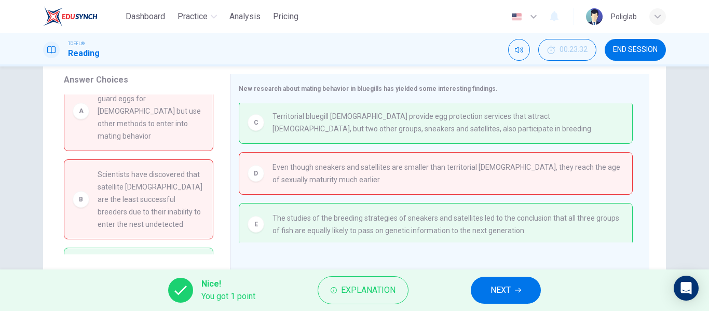
scroll to position [84, 0]
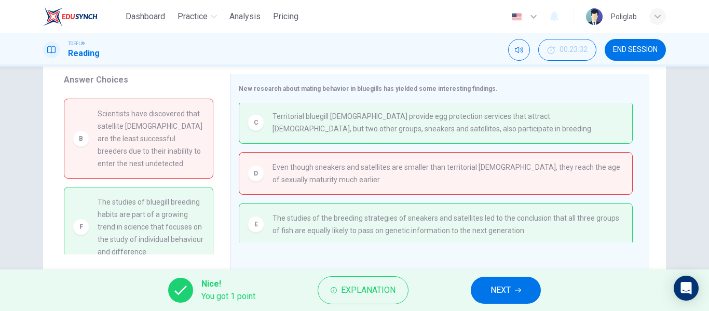
click at [509, 274] on div "Nice! You got 1 point Explanation NEXT" at bounding box center [354, 290] width 709 height 42
click at [501, 291] on span "NEXT" at bounding box center [501, 290] width 20 height 15
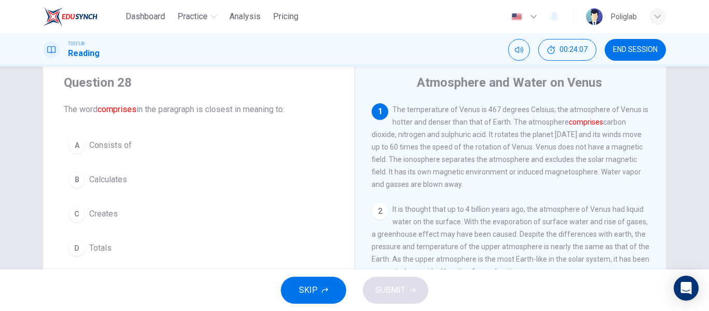
scroll to position [29, 0]
click at [142, 141] on button "A Consists of" at bounding box center [199, 146] width 270 height 26
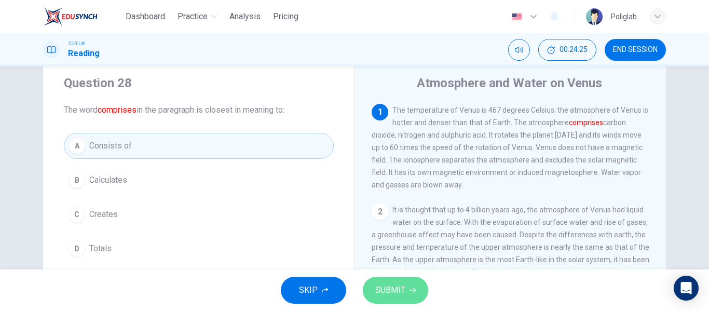
click at [390, 280] on button "SUBMIT" at bounding box center [395, 290] width 65 height 27
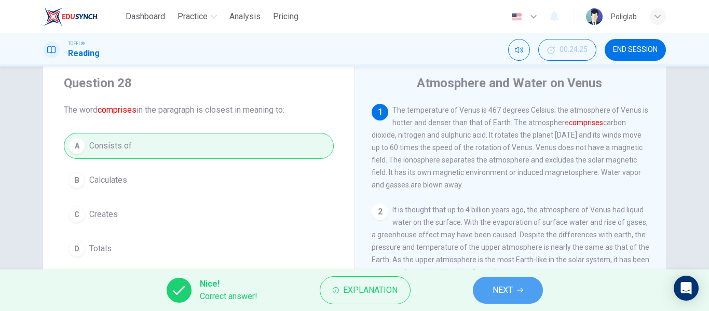
click at [507, 295] on span "NEXT" at bounding box center [503, 290] width 20 height 15
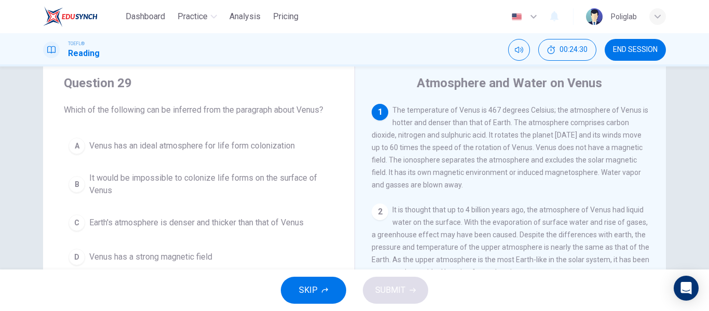
click at [304, 180] on span "It would be impossible to colonize life forms on the surface of Venus" at bounding box center [209, 184] width 240 height 25
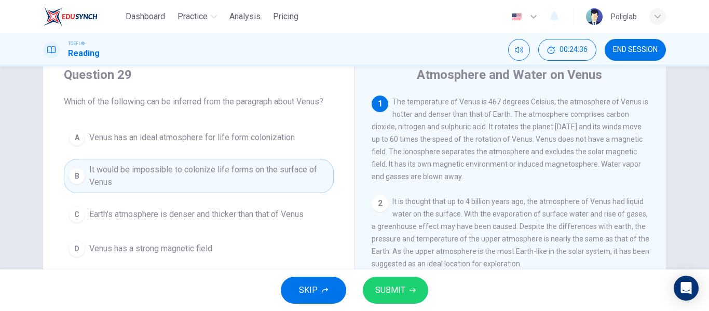
scroll to position [40, 0]
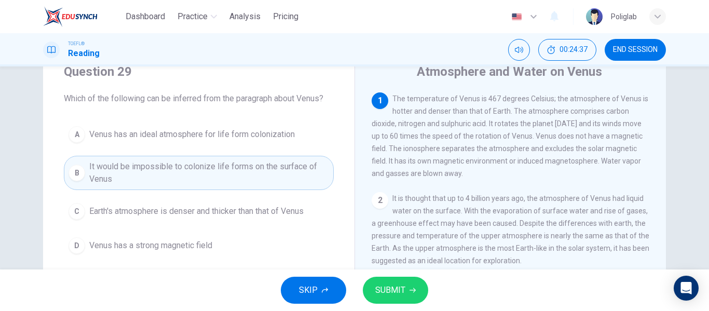
click at [406, 288] on button "SUBMIT" at bounding box center [395, 290] width 65 height 27
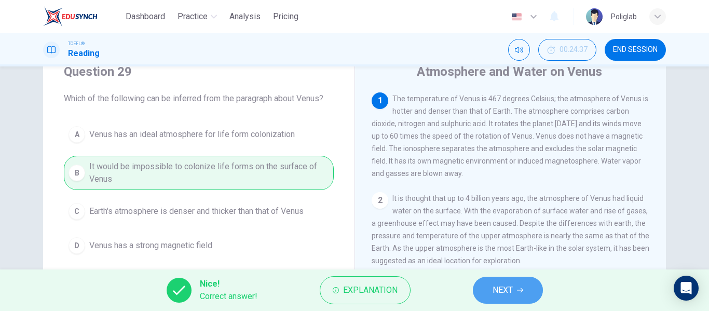
click at [504, 283] on span "NEXT" at bounding box center [503, 290] width 20 height 15
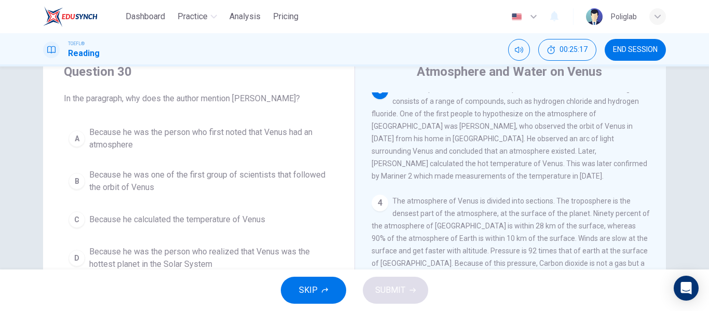
scroll to position [197, 0]
click at [255, 147] on span "Because he was the person who first noted that Venus had an atmosphere" at bounding box center [209, 138] width 240 height 25
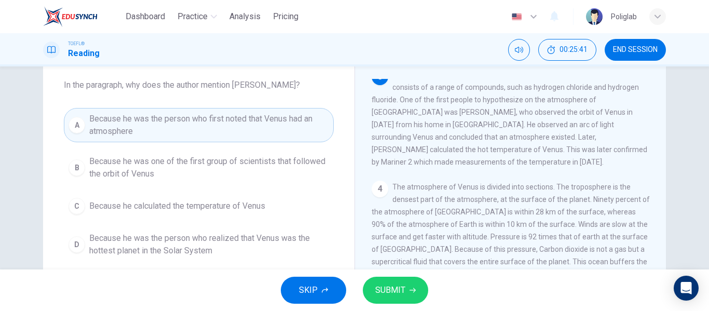
scroll to position [54, 0]
click at [397, 286] on span "SUBMIT" at bounding box center [390, 290] width 30 height 15
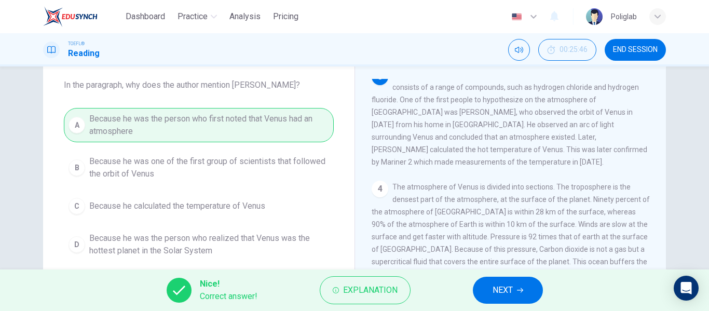
click at [495, 288] on span "NEXT" at bounding box center [503, 290] width 20 height 15
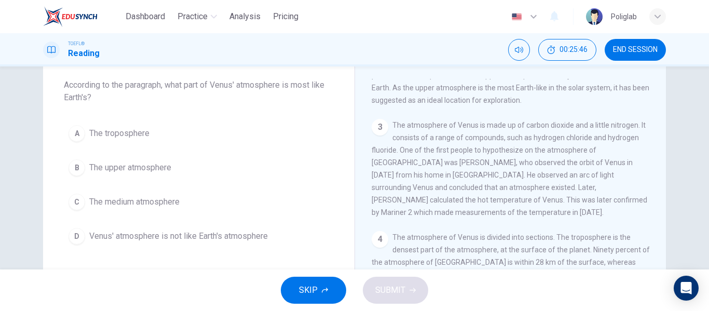
scroll to position [103, 0]
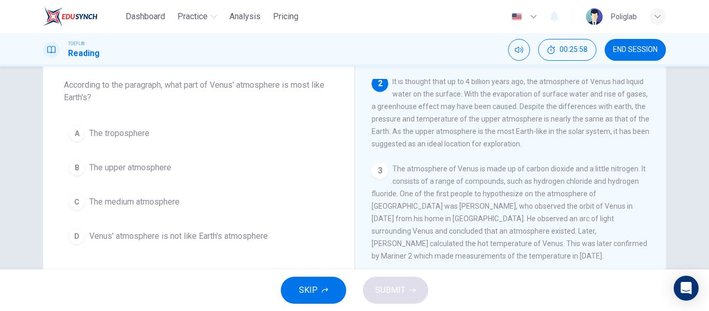
click at [188, 166] on button "B The upper atmosphere" at bounding box center [199, 168] width 270 height 26
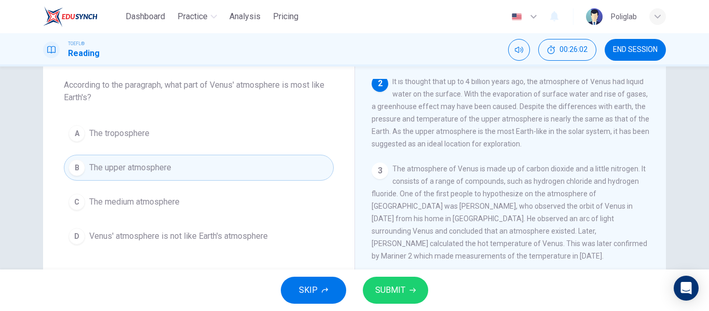
click at [397, 281] on button "SUBMIT" at bounding box center [395, 290] width 65 height 27
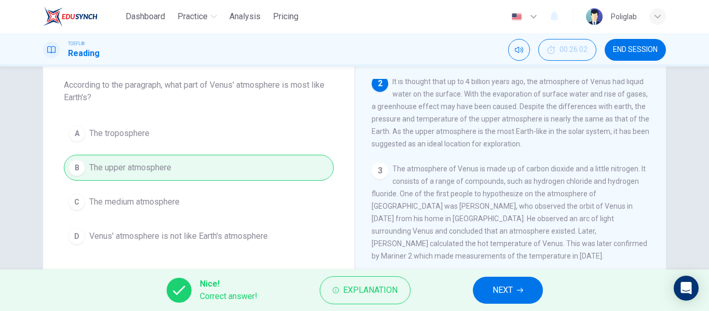
click at [488, 297] on button "NEXT" at bounding box center [508, 290] width 70 height 27
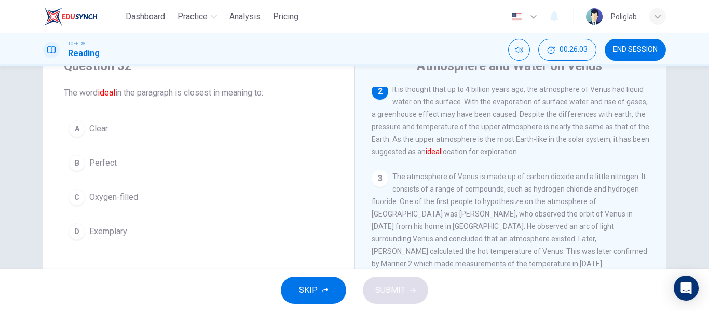
scroll to position [46, 0]
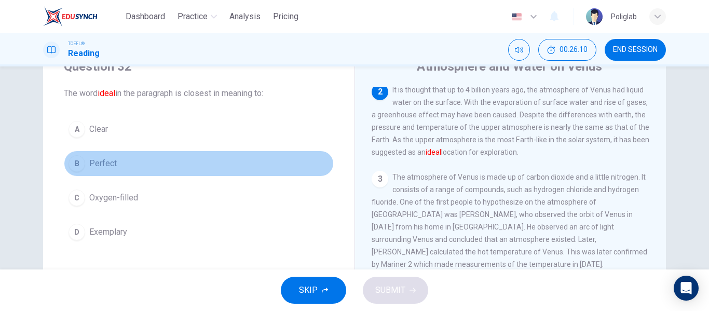
click at [149, 168] on button "B Perfect" at bounding box center [199, 164] width 270 height 26
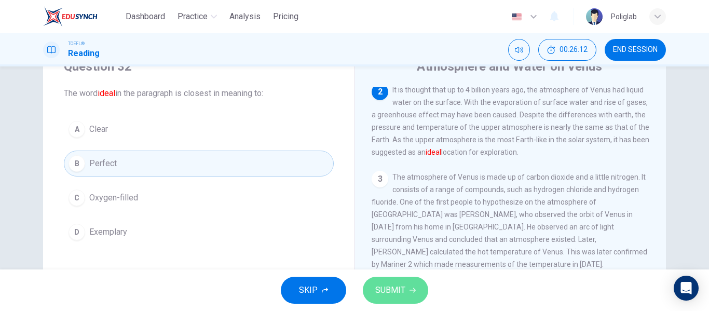
click at [410, 293] on icon "button" at bounding box center [413, 290] width 6 height 6
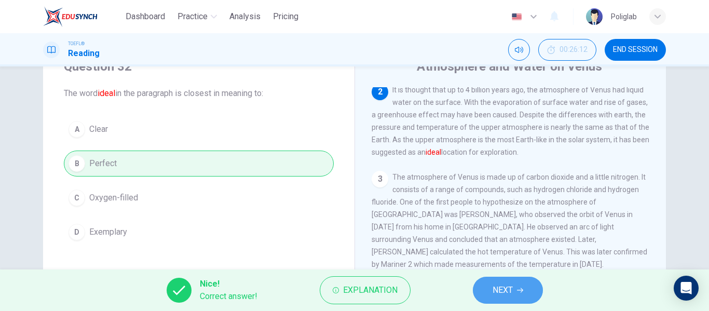
click at [539, 289] on button "NEXT" at bounding box center [508, 290] width 70 height 27
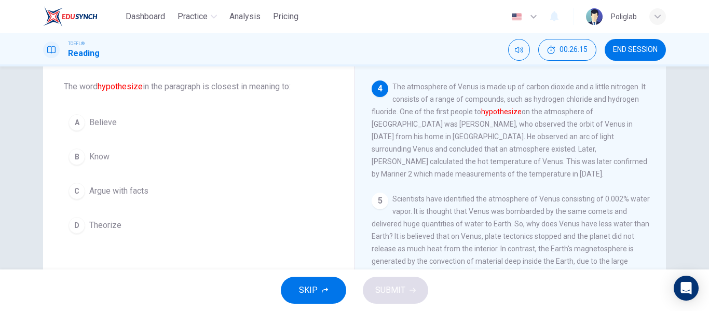
scroll to position [301, 0]
click at [187, 189] on button "C Argue with facts" at bounding box center [199, 191] width 270 height 26
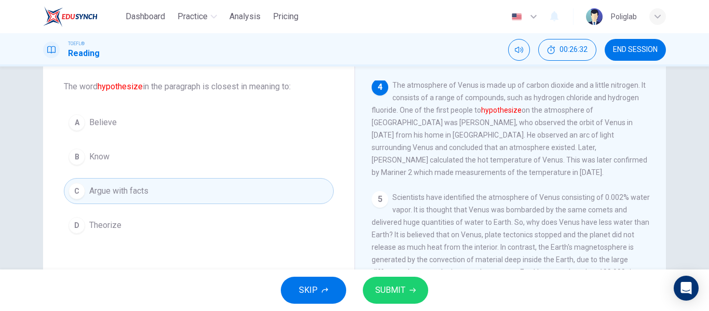
click at [145, 228] on button "D Theorize" at bounding box center [199, 225] width 270 height 26
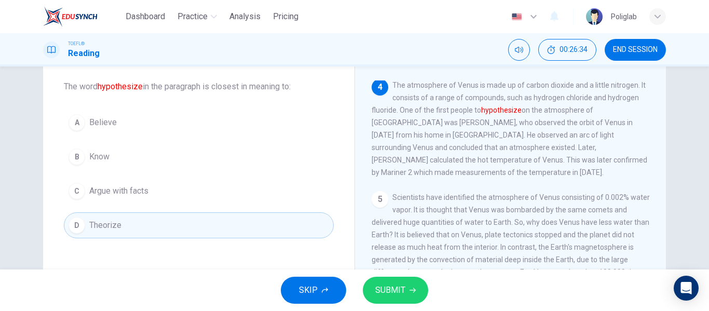
click at [386, 282] on button "SUBMIT" at bounding box center [395, 290] width 65 height 27
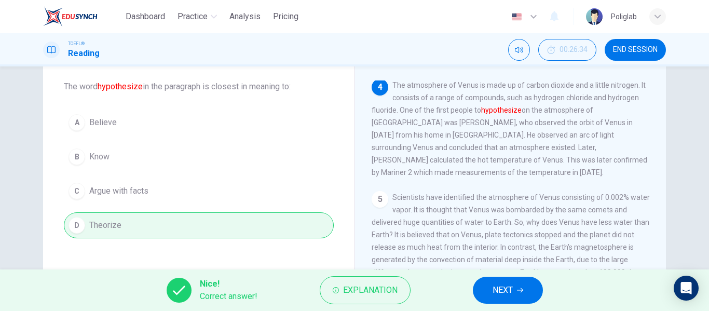
click at [505, 282] on button "NEXT" at bounding box center [508, 290] width 70 height 27
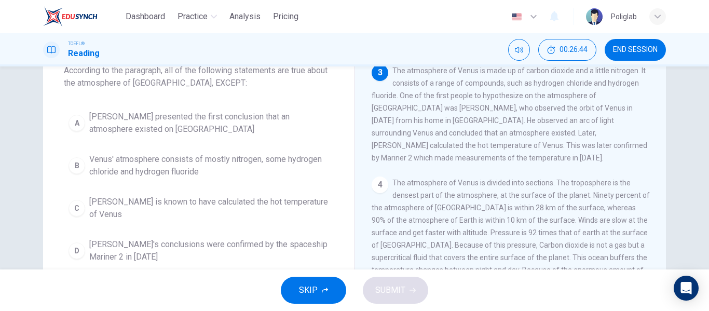
scroll to position [69, 0]
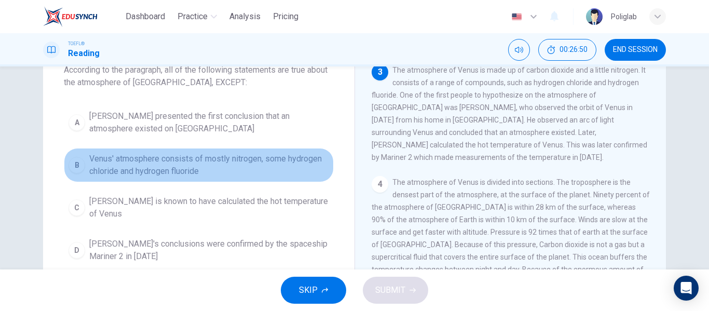
click at [261, 173] on span "Venus' atmosphere consists of mostly nitrogen, some hydrogen chloride and hydro…" at bounding box center [209, 165] width 240 height 25
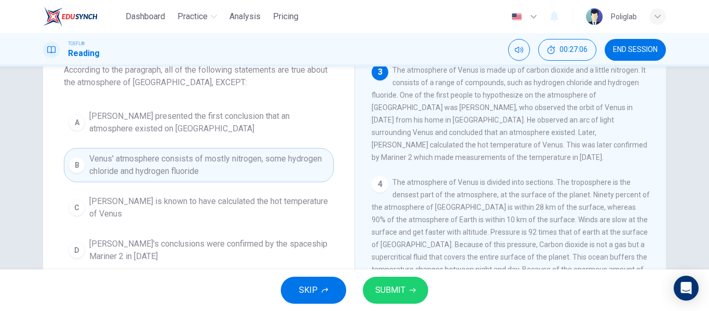
click at [388, 285] on span "SUBMIT" at bounding box center [390, 290] width 30 height 15
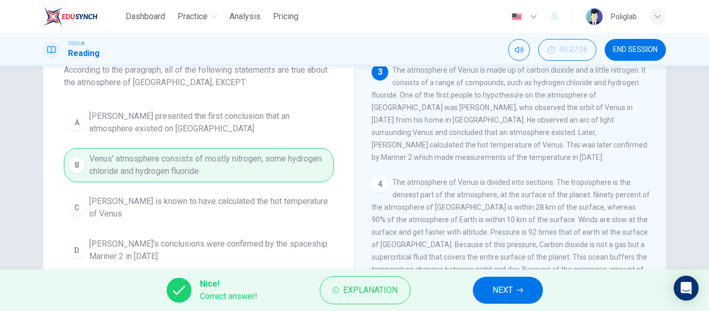
click at [493, 289] on span "NEXT" at bounding box center [503, 290] width 20 height 15
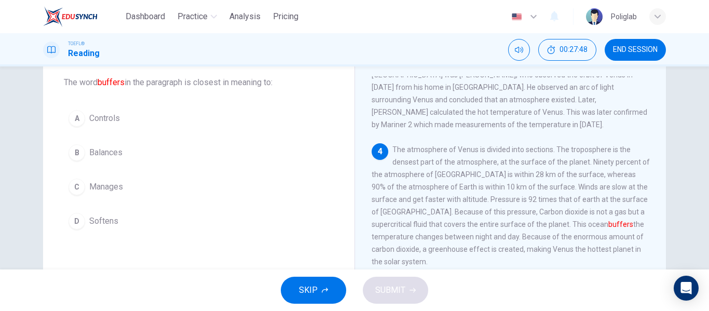
scroll to position [56, 0]
click at [129, 155] on button "B Balances" at bounding box center [199, 153] width 270 height 26
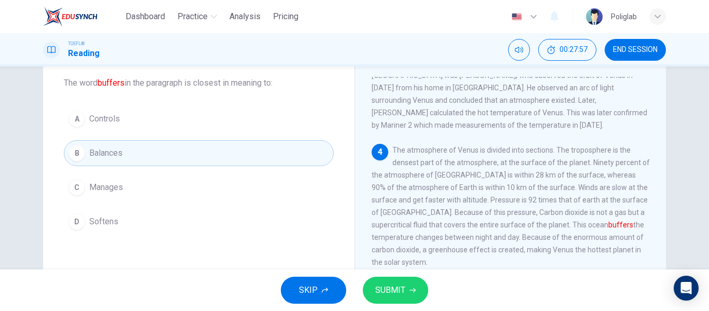
click at [396, 294] on span "SUBMIT" at bounding box center [390, 290] width 30 height 15
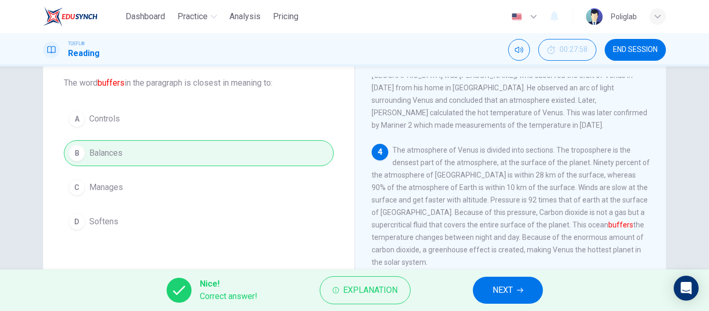
click at [476, 291] on button "NEXT" at bounding box center [508, 290] width 70 height 27
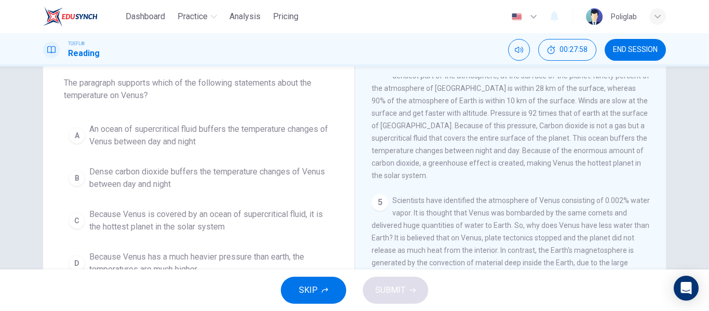
scroll to position [314, 0]
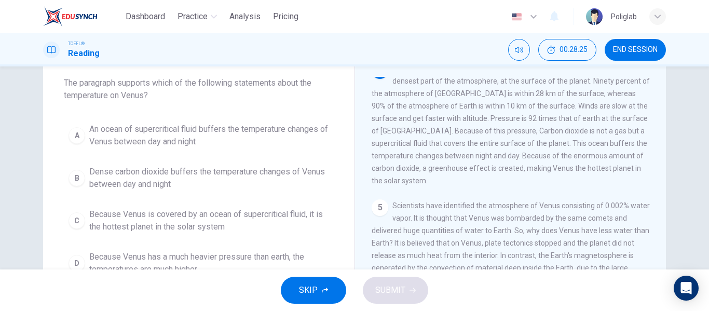
click at [261, 139] on span "An ocean of supercritical fluid buffers the temperature changes of Venus betwee…" at bounding box center [209, 135] width 240 height 25
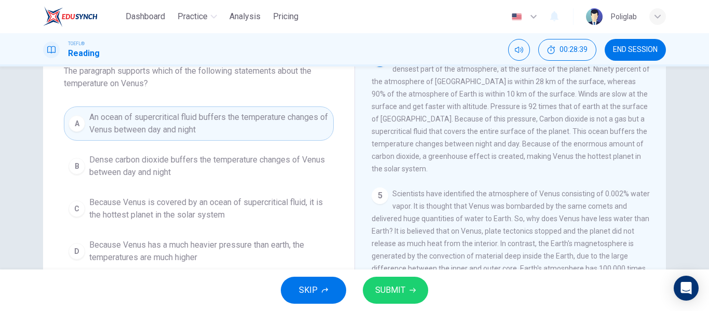
scroll to position [67, 0]
click at [396, 293] on span "SUBMIT" at bounding box center [390, 290] width 30 height 15
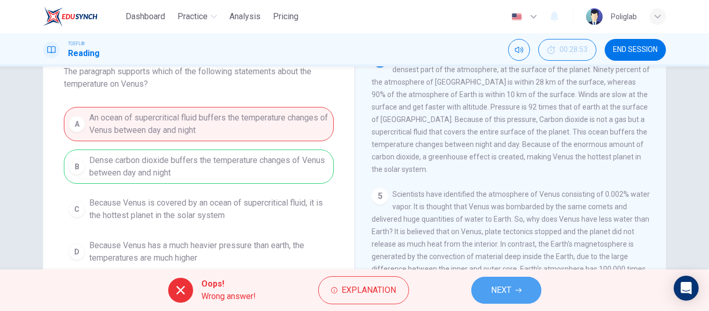
click at [518, 293] on button "NEXT" at bounding box center [506, 290] width 70 height 27
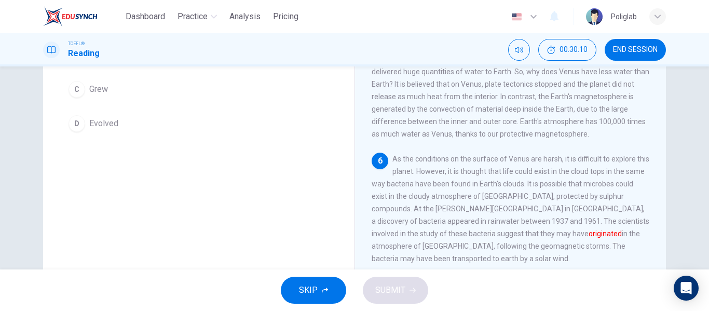
scroll to position [112, 0]
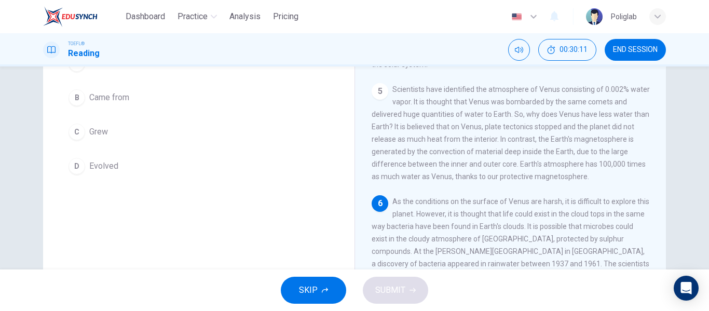
click at [130, 164] on button "D Evolved" at bounding box center [199, 166] width 270 height 26
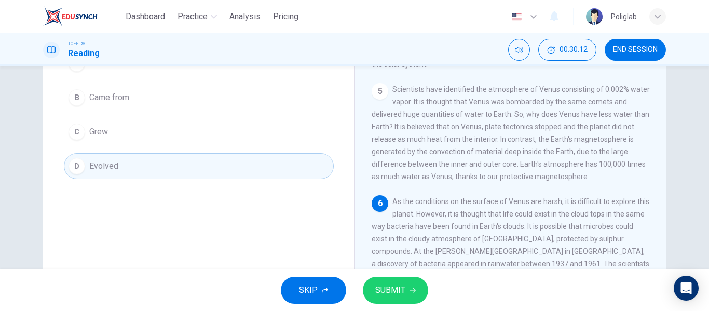
click at [403, 289] on span "SUBMIT" at bounding box center [390, 290] width 30 height 15
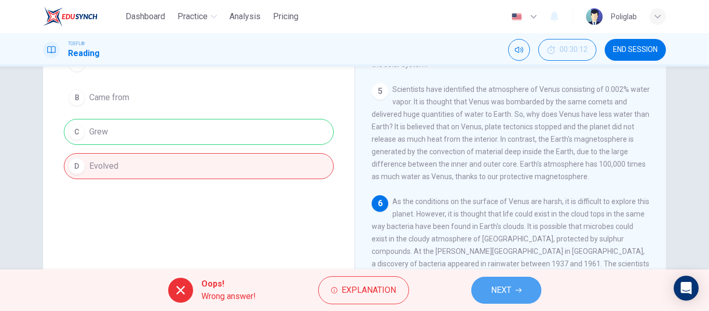
click at [493, 303] on button "NEXT" at bounding box center [506, 290] width 70 height 27
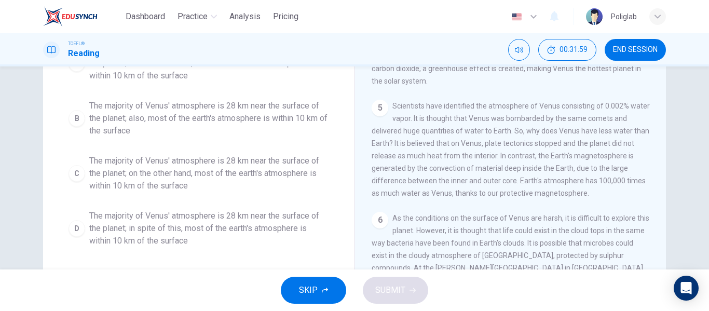
scroll to position [160, 0]
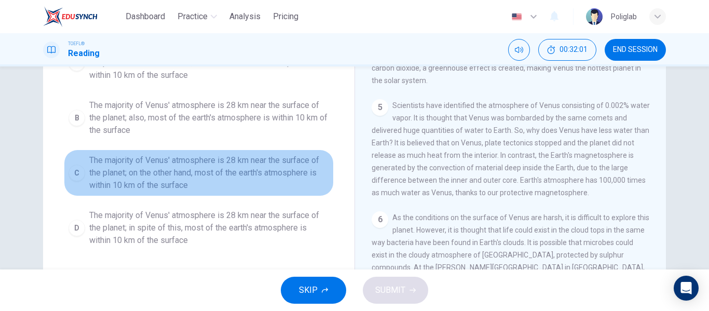
click at [119, 176] on span "The majority of Venus' atmosphere is 28 km near the surface of the planet; on t…" at bounding box center [209, 172] width 240 height 37
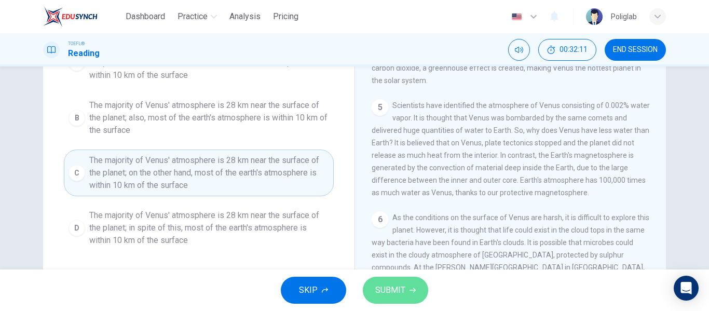
click at [369, 284] on button "SUBMIT" at bounding box center [395, 290] width 65 height 27
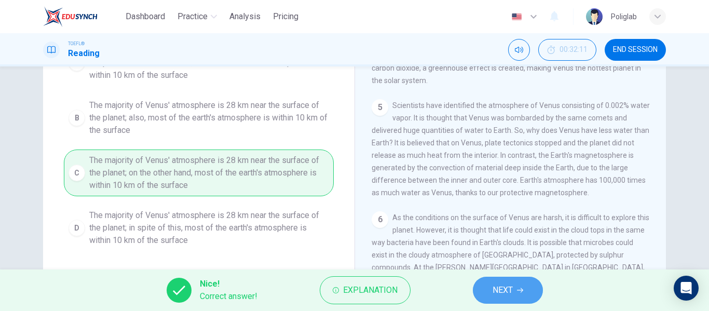
click at [504, 296] on span "NEXT" at bounding box center [503, 290] width 20 height 15
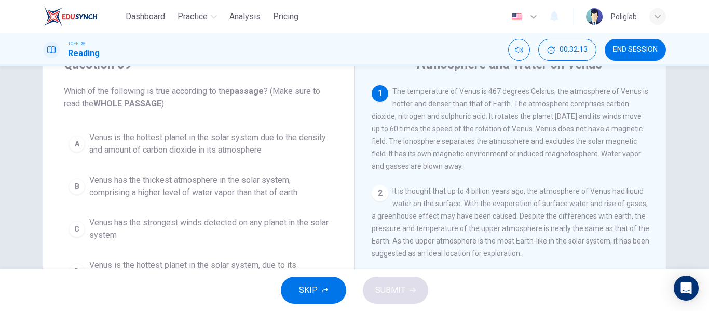
scroll to position [47, 0]
click at [289, 151] on span "Venus is the hottest planet in the solar system due to the density and amount o…" at bounding box center [209, 144] width 240 height 25
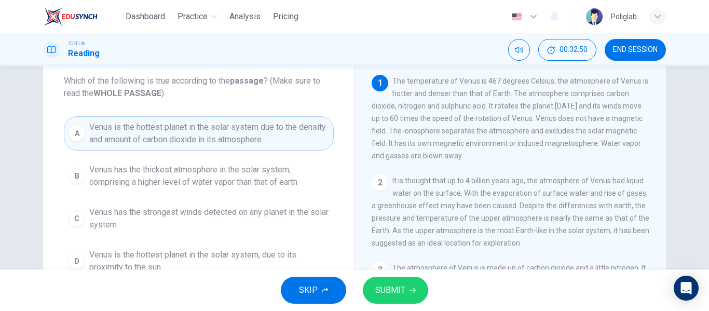
scroll to position [55, 0]
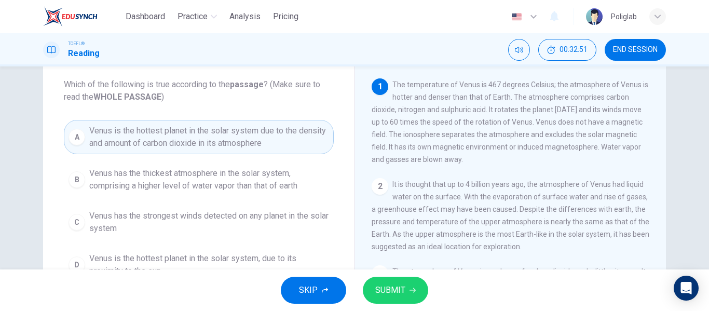
click at [409, 285] on button "SUBMIT" at bounding box center [395, 290] width 65 height 27
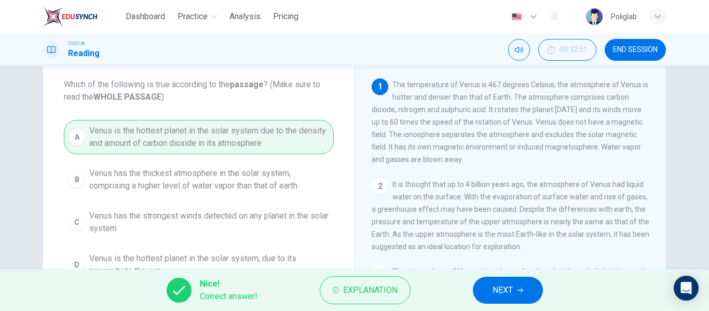
click at [500, 293] on span "NEXT" at bounding box center [503, 290] width 20 height 15
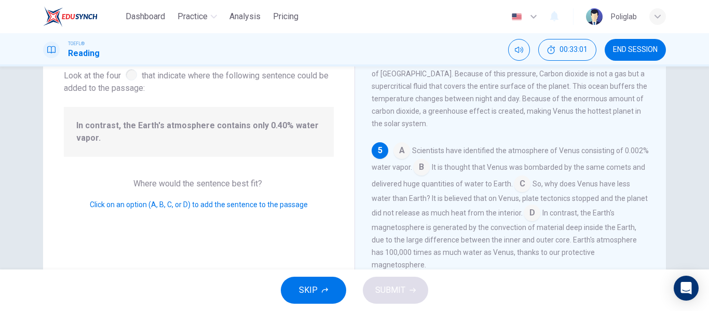
scroll to position [66, 0]
click at [418, 169] on input at bounding box center [421, 167] width 17 height 17
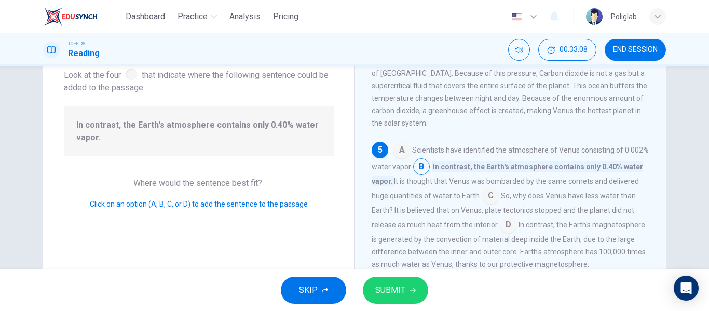
click at [413, 296] on button "SUBMIT" at bounding box center [395, 290] width 65 height 27
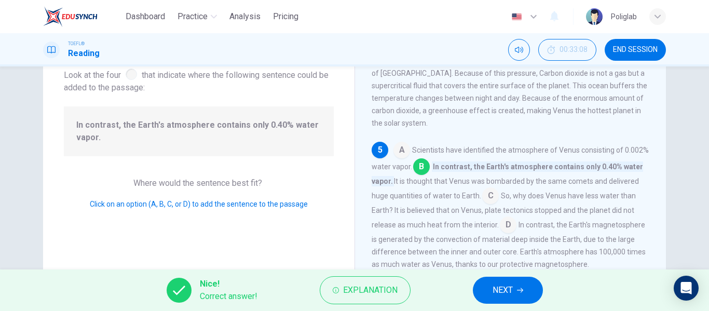
click at [509, 297] on span "NEXT" at bounding box center [503, 290] width 20 height 15
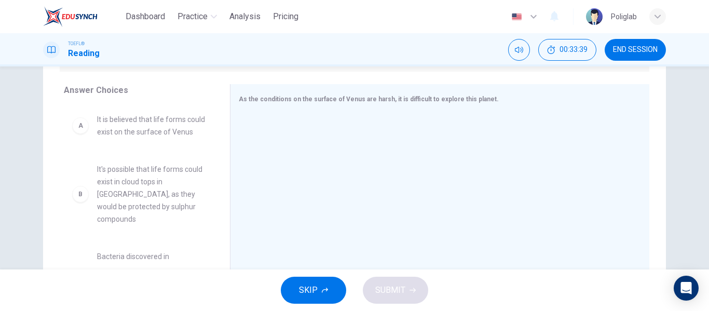
scroll to position [162, 0]
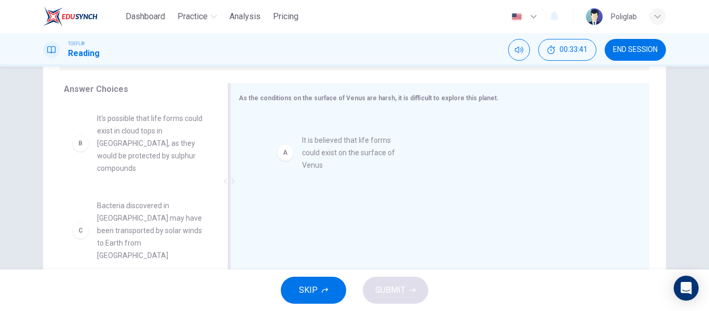
drag, startPoint x: 133, startPoint y: 137, endPoint x: 346, endPoint y: 159, distance: 213.4
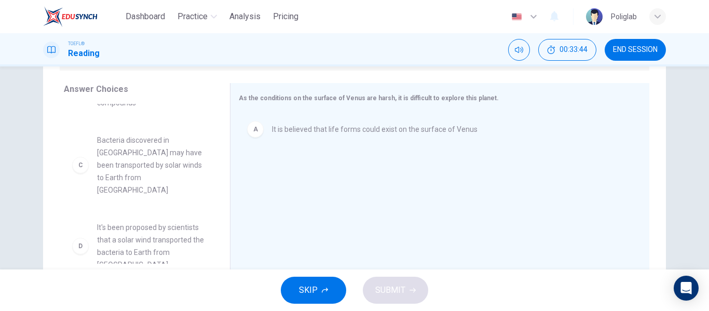
scroll to position [66, 0]
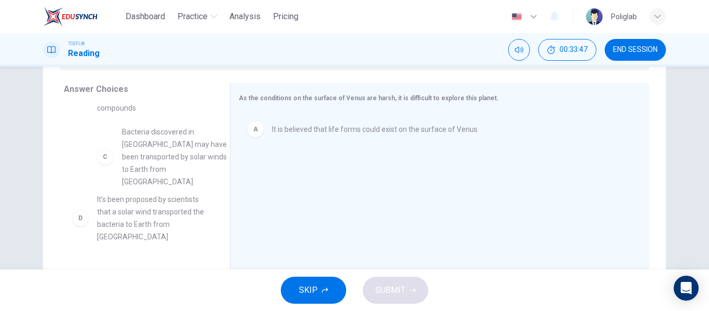
drag, startPoint x: 170, startPoint y: 155, endPoint x: 179, endPoint y: 159, distance: 10.0
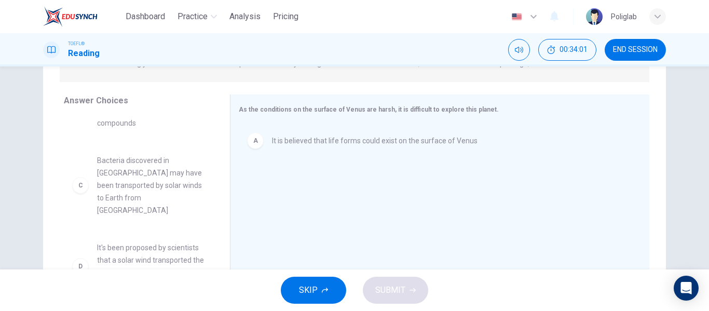
scroll to position [56, 0]
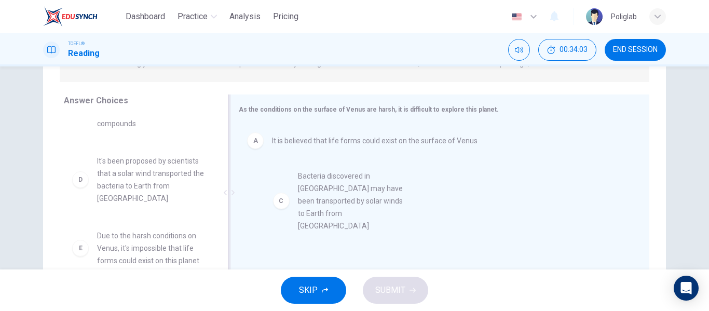
drag, startPoint x: 159, startPoint y: 175, endPoint x: 367, endPoint y: 205, distance: 209.7
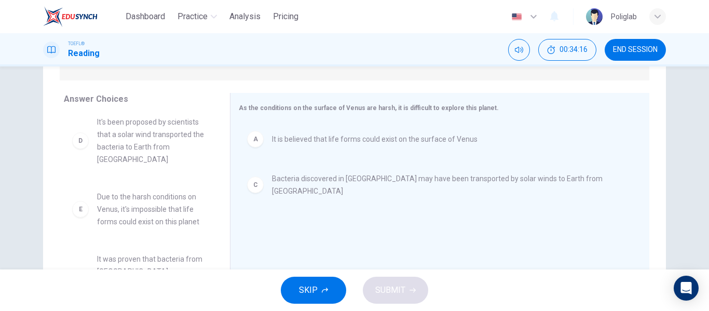
scroll to position [0, 0]
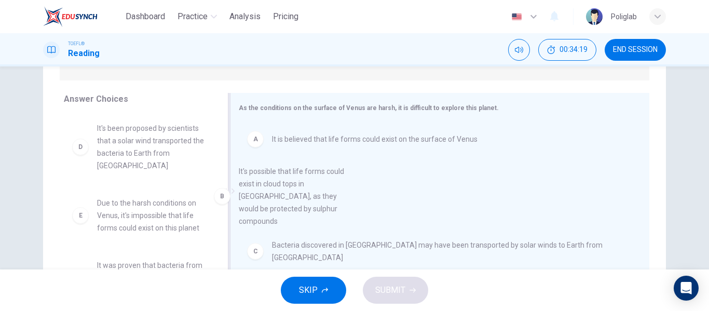
drag, startPoint x: 146, startPoint y: 163, endPoint x: 293, endPoint y: 207, distance: 152.9
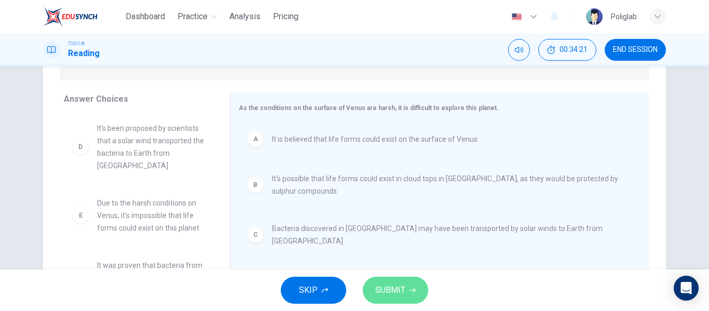
click at [391, 288] on span "SUBMIT" at bounding box center [390, 290] width 30 height 15
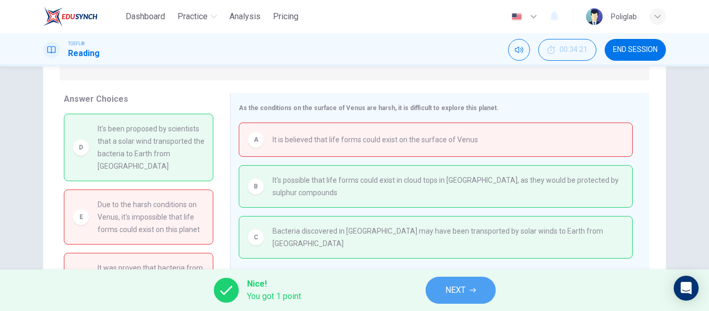
click at [465, 288] on span "NEXT" at bounding box center [455, 290] width 20 height 15
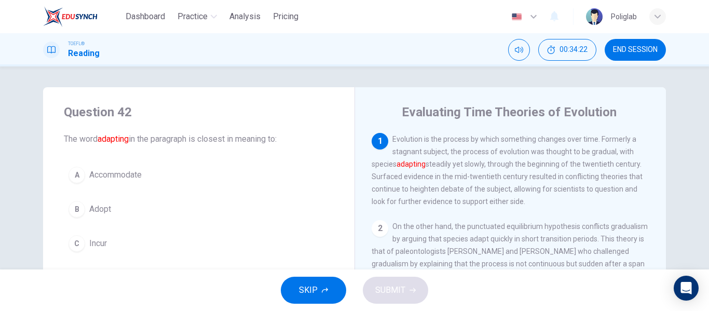
click at [625, 51] on span "END SESSION" at bounding box center [635, 50] width 45 height 8
